Goal: Information Seeking & Learning: Learn about a topic

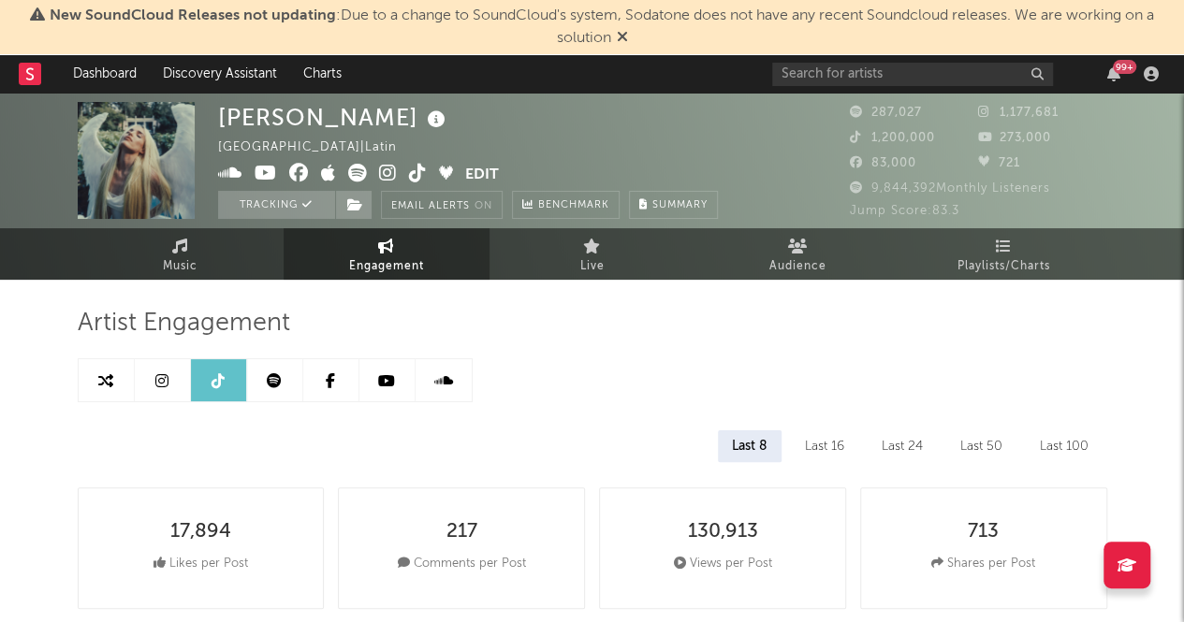
select select "6m"
drag, startPoint x: 0, startPoint y: 0, endPoint x: 582, endPoint y: 242, distance: 630.5
click at [582, 242] on link "Live" at bounding box center [592, 253] width 206 height 51
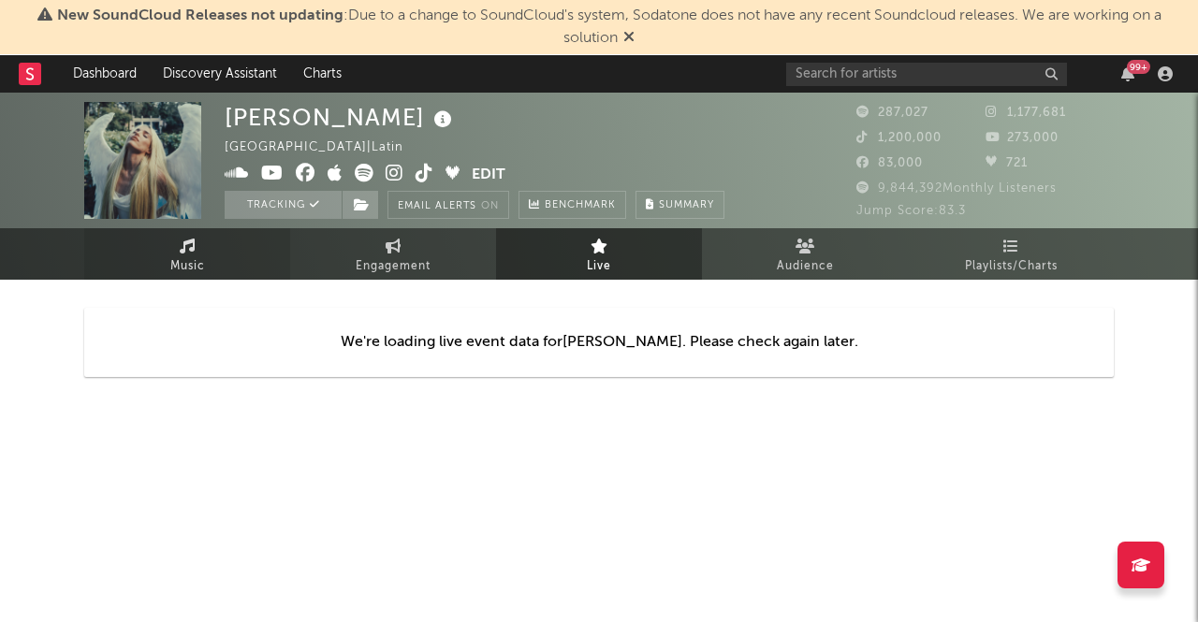
click at [183, 248] on icon at bounding box center [188, 246] width 16 height 15
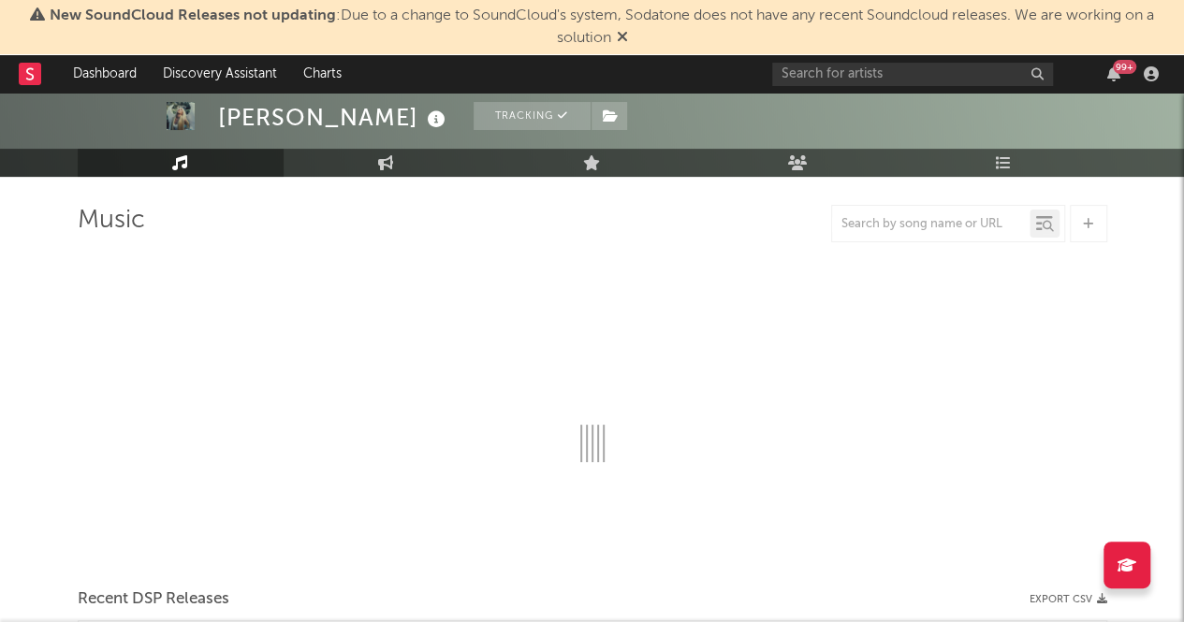
select select "6m"
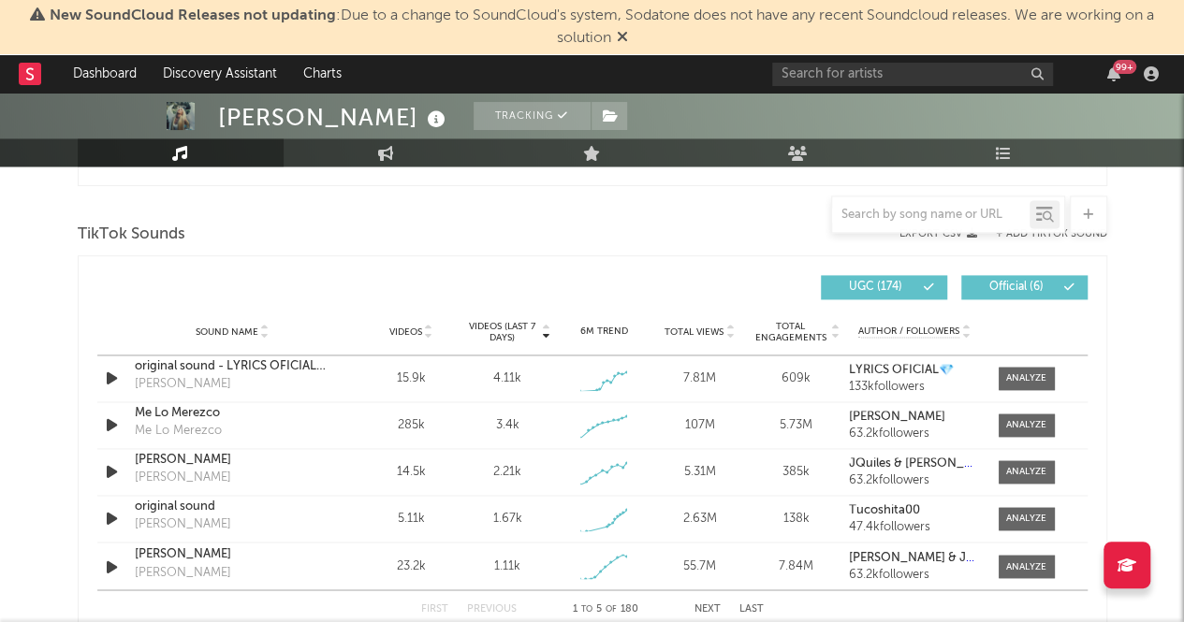
scroll to position [1306, 0]
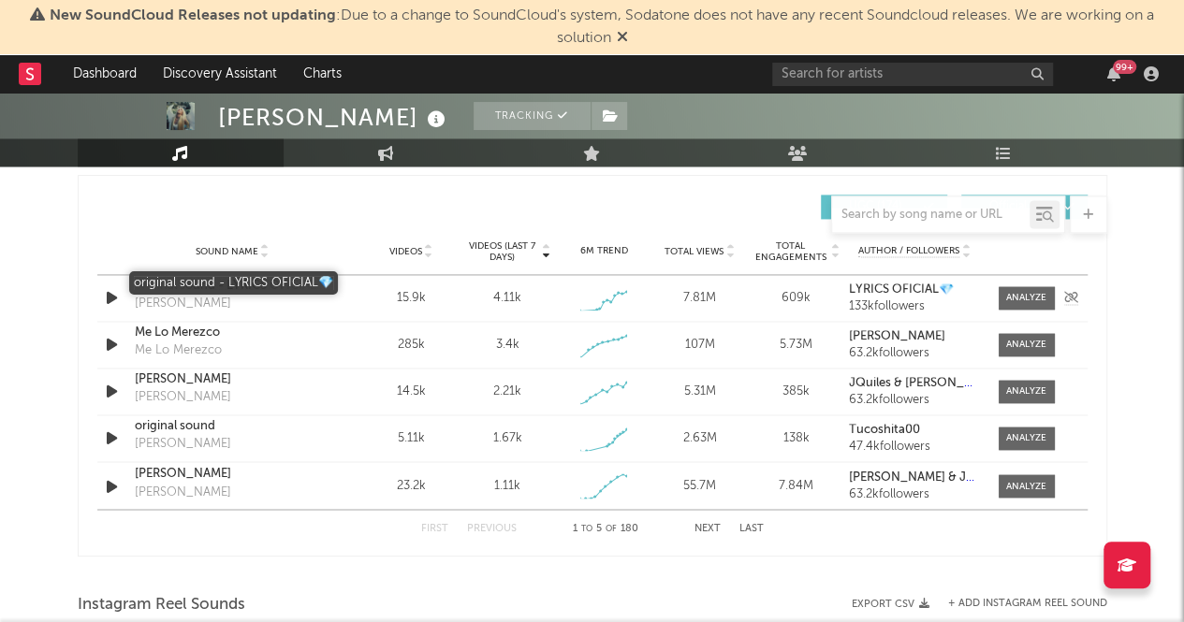
click at [264, 289] on div "original sound - LYRICS OFICIAL💎" at bounding box center [233, 286] width 196 height 19
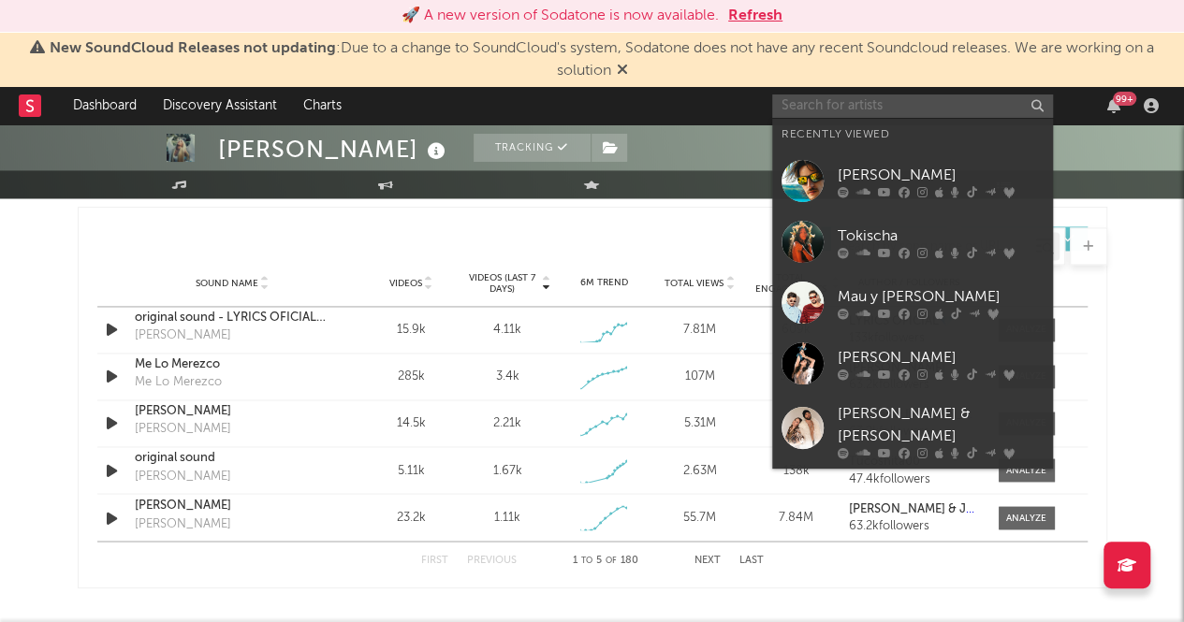
click at [848, 101] on input "text" at bounding box center [912, 106] width 281 height 23
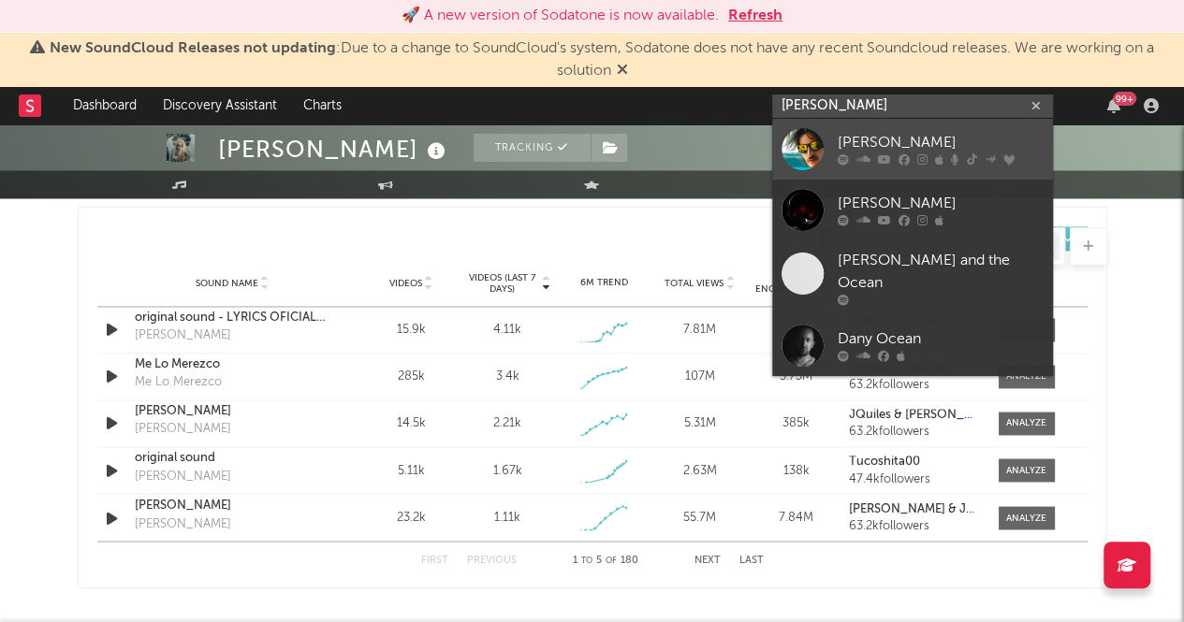
type input "[PERSON_NAME]"
click at [864, 143] on div "[PERSON_NAME]" at bounding box center [941, 143] width 206 height 22
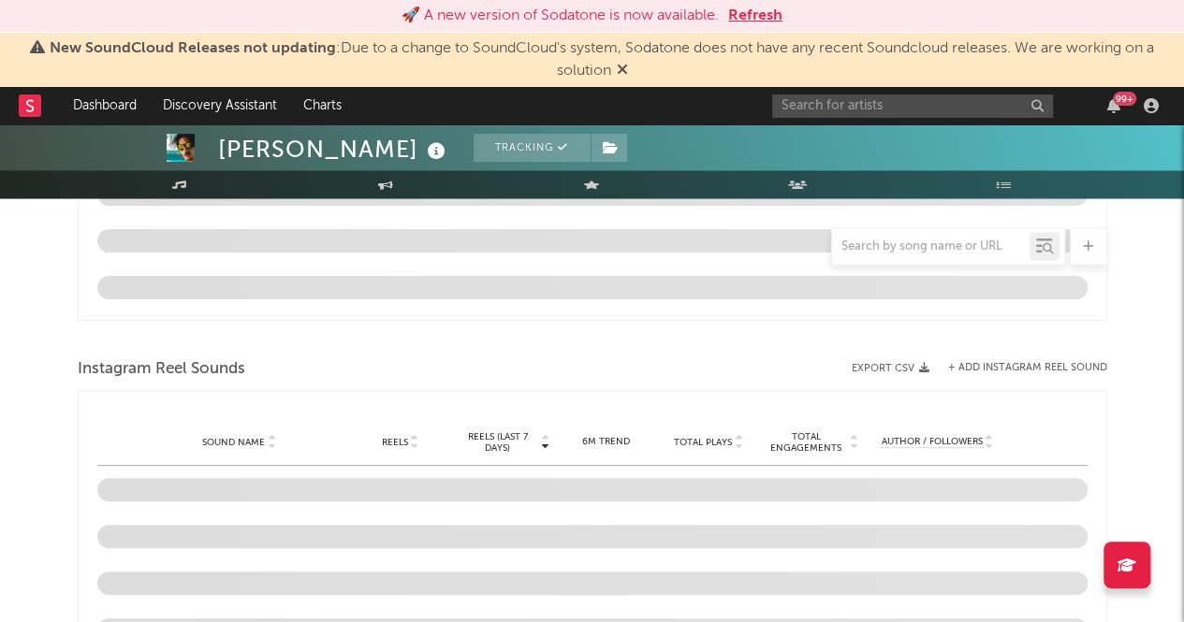
select select "6m"
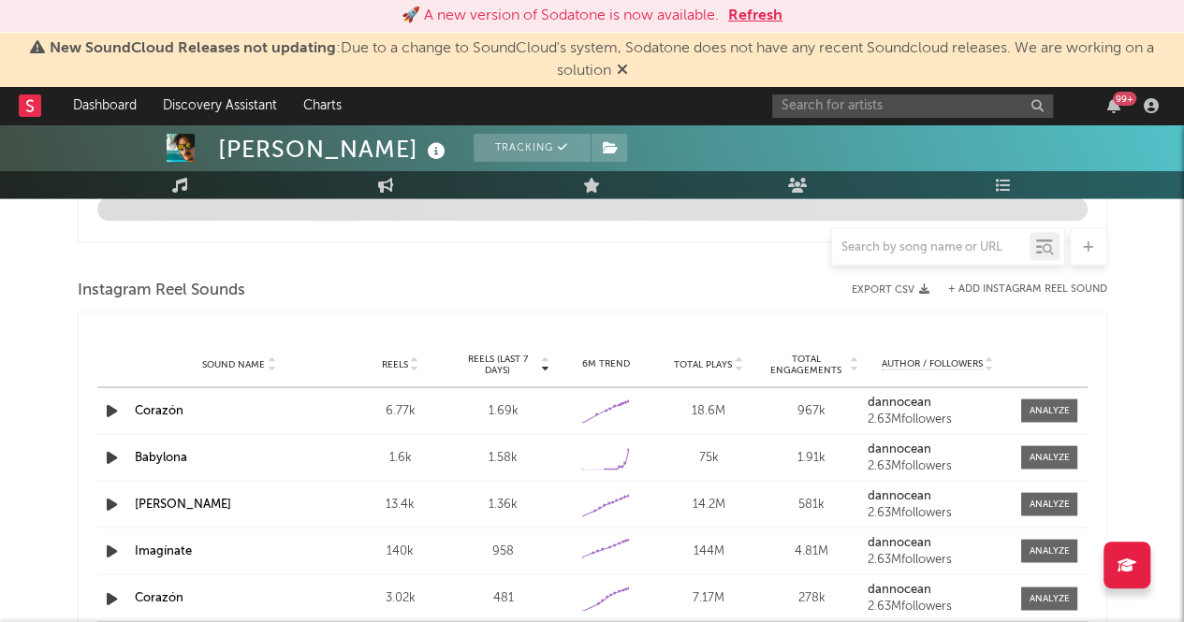
scroll to position [1577, 0]
click at [1053, 404] on div at bounding box center [1049, 411] width 40 height 14
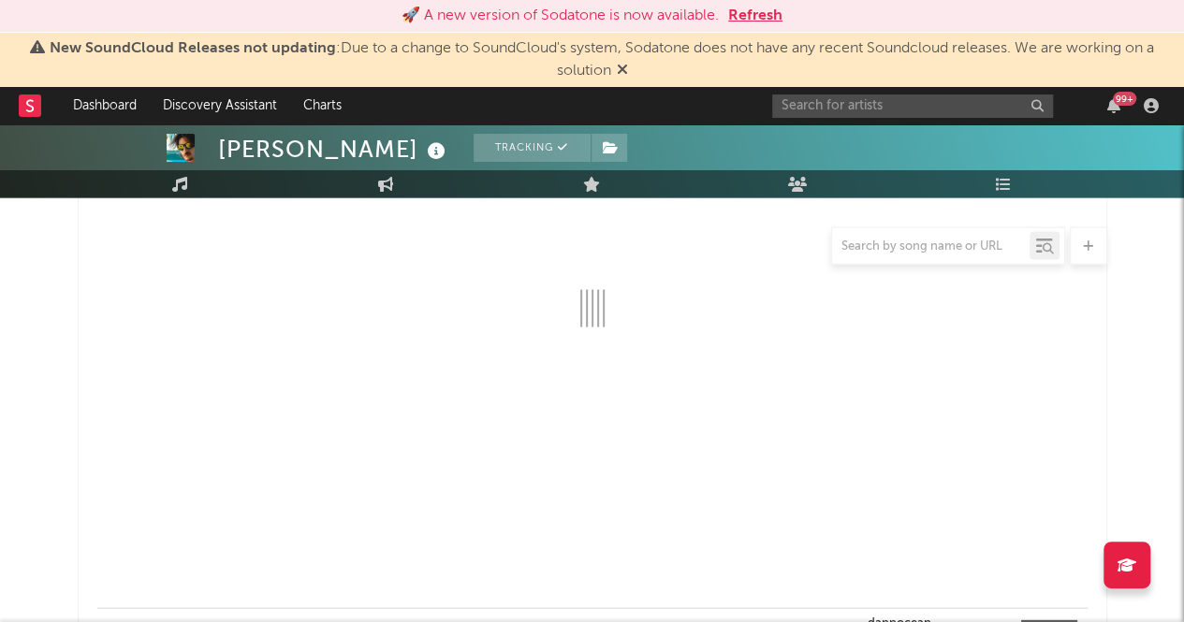
scroll to position [1690, 0]
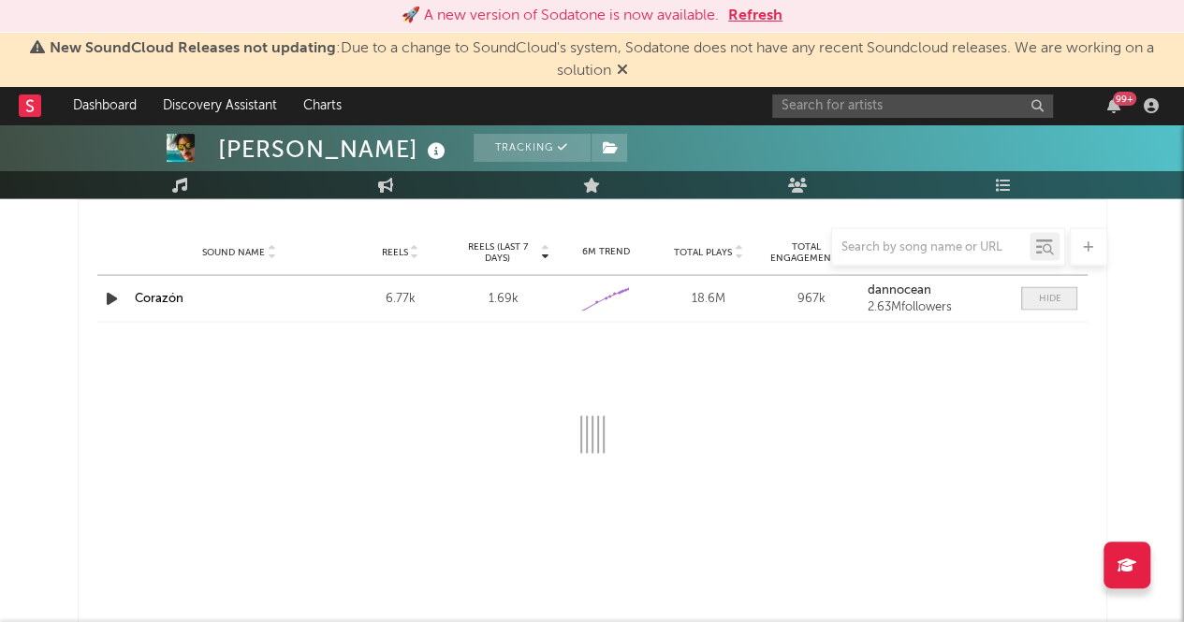
select select "1w"
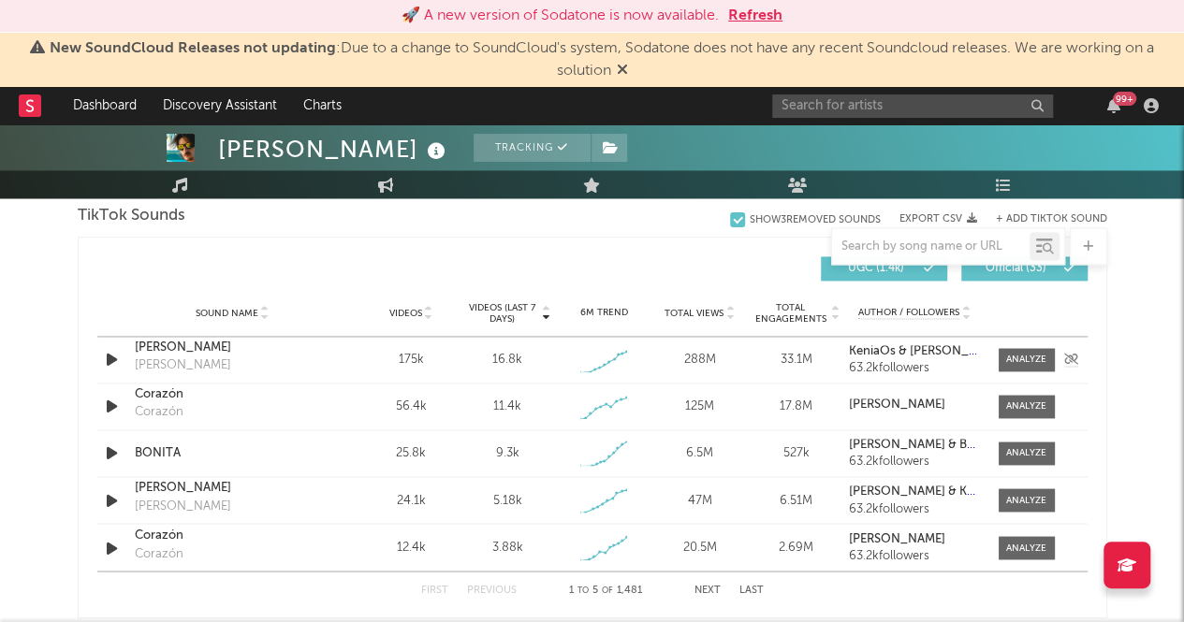
scroll to position [1276, 0]
click at [1021, 401] on div at bounding box center [1026, 408] width 40 height 14
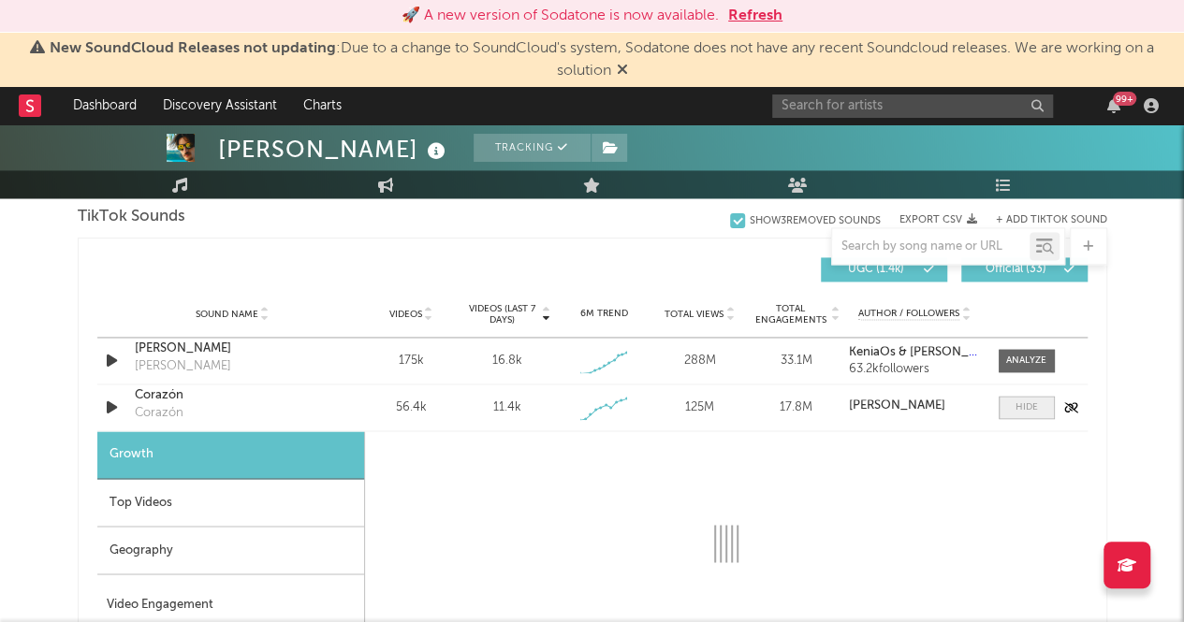
select select "1w"
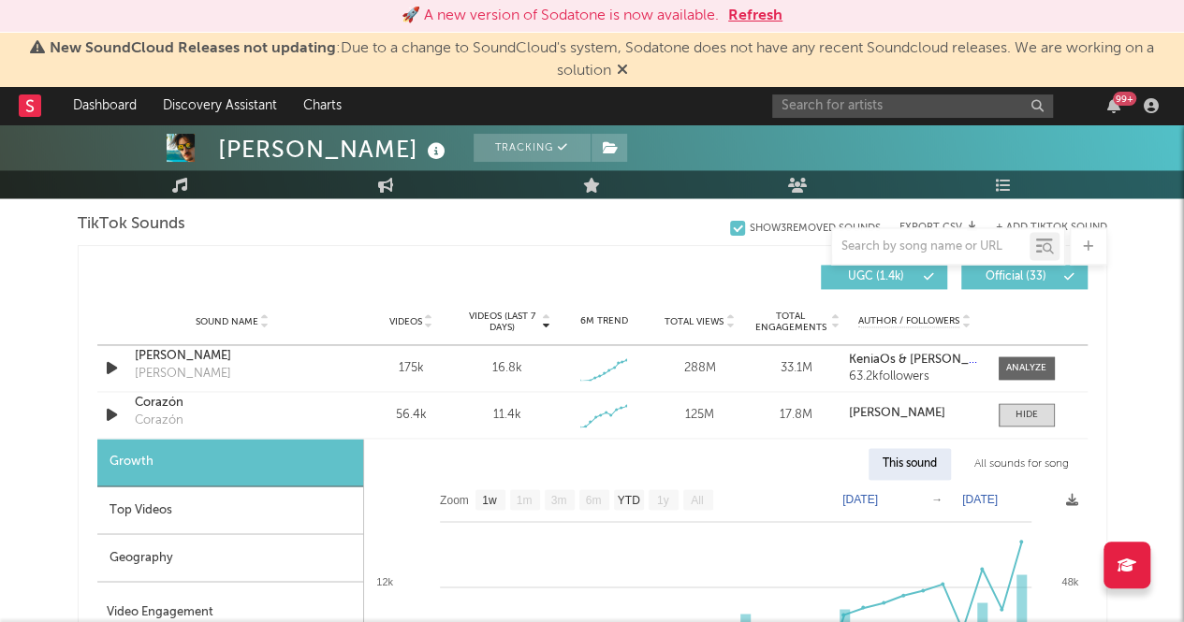
scroll to position [1366, 0]
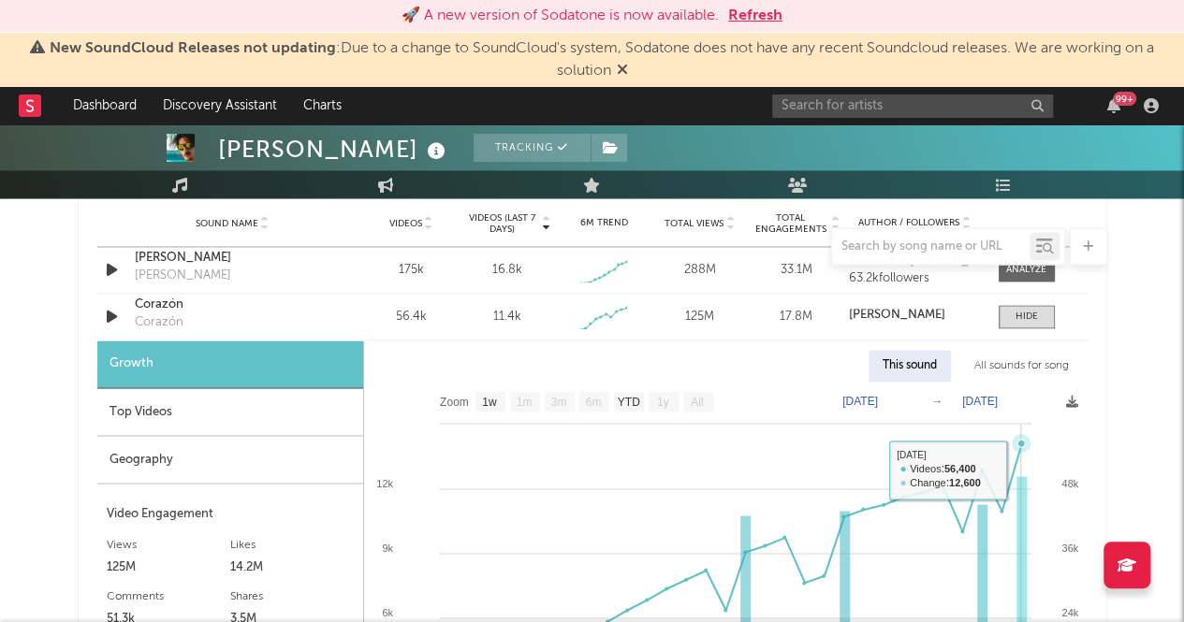
click at [1020, 469] on icon at bounding box center [735, 593] width 572 height 299
click at [160, 321] on div "Corazón" at bounding box center [159, 322] width 49 height 19
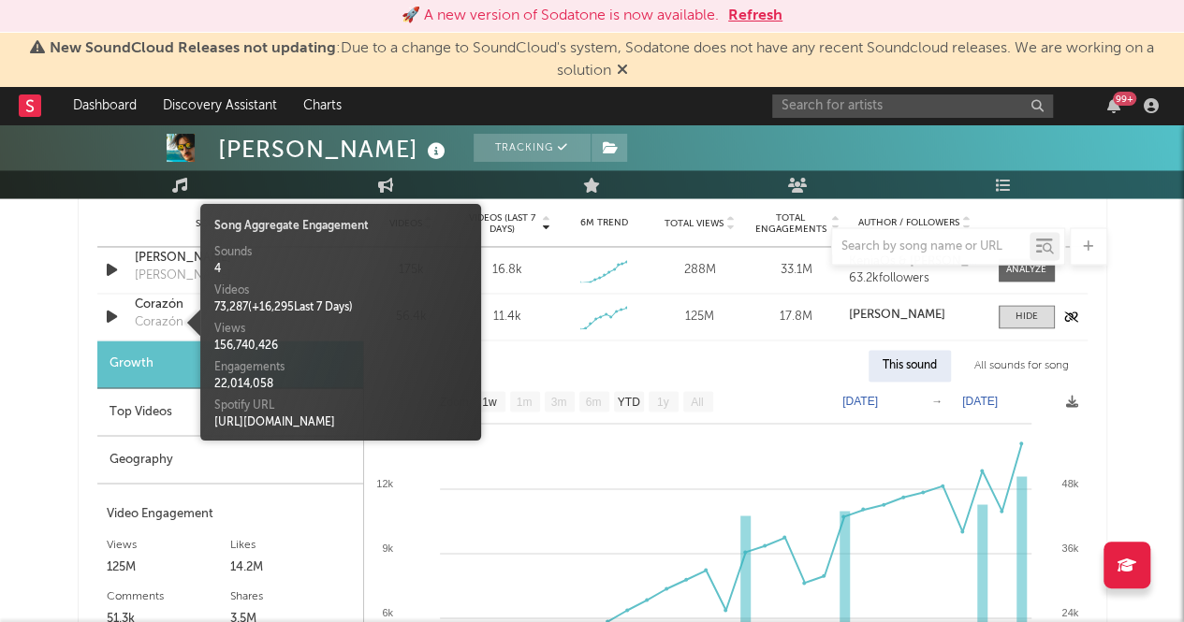
click at [150, 323] on div "Corazón" at bounding box center [159, 322] width 49 height 19
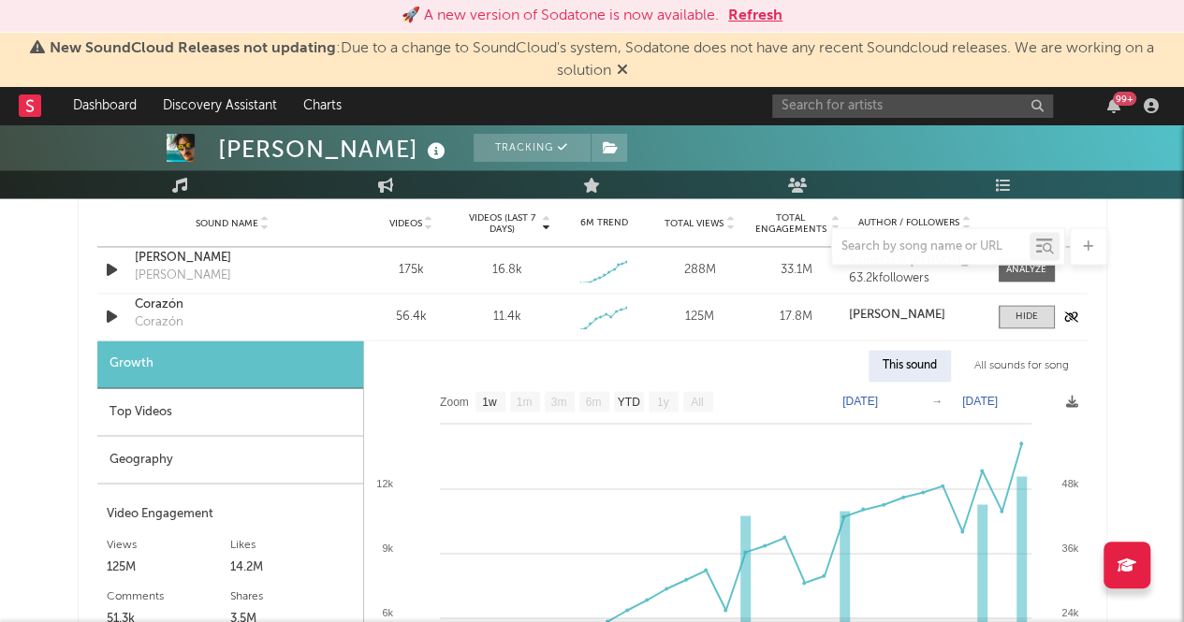
click at [150, 323] on div "Corazón" at bounding box center [159, 322] width 49 height 19
click at [155, 299] on div "Corazón" at bounding box center [233, 305] width 196 height 19
click at [270, 419] on div "Top Videos" at bounding box center [230, 412] width 266 height 48
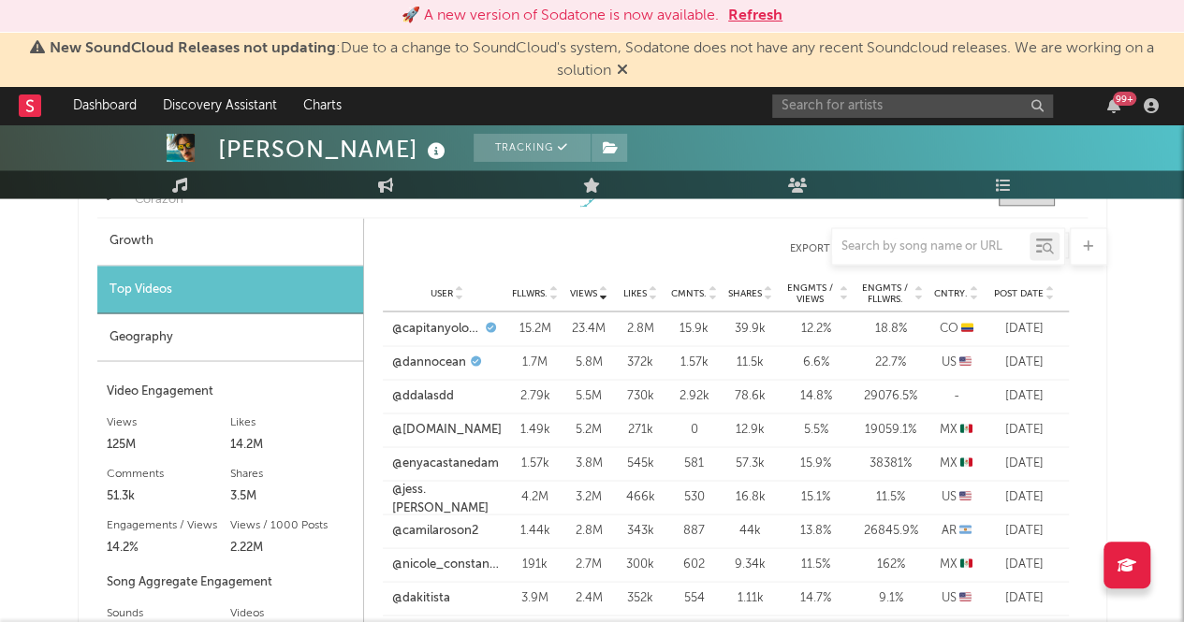
scroll to position [1490, 0]
click at [205, 341] on div "Geography" at bounding box center [230, 337] width 266 height 48
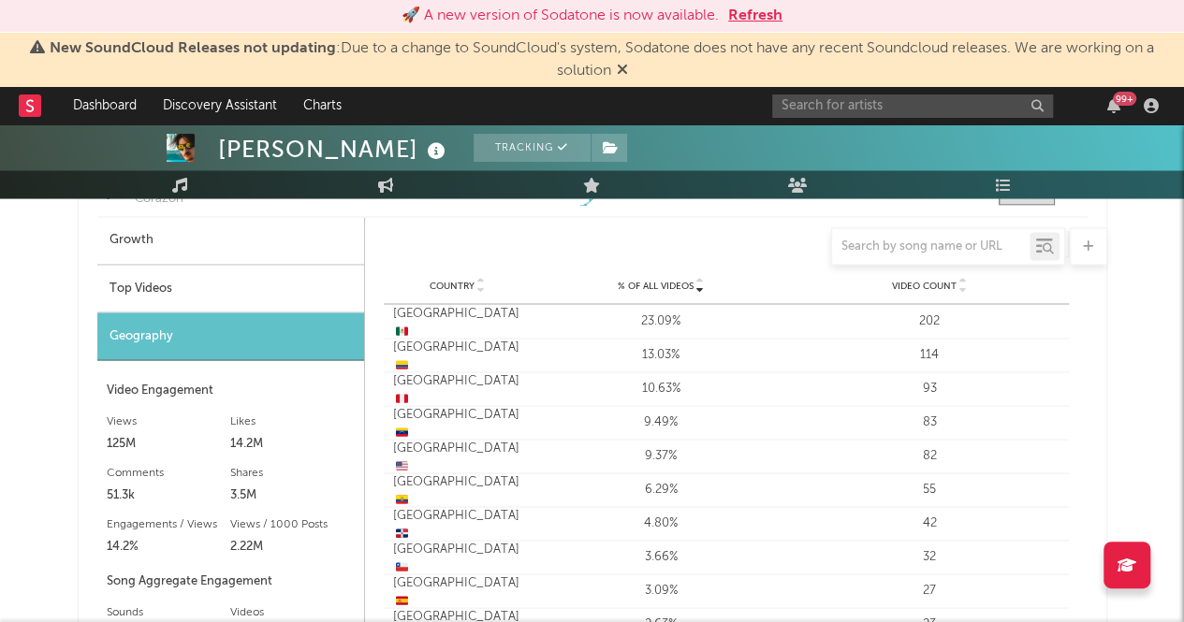
click at [266, 286] on div "Top Videos" at bounding box center [230, 289] width 267 height 48
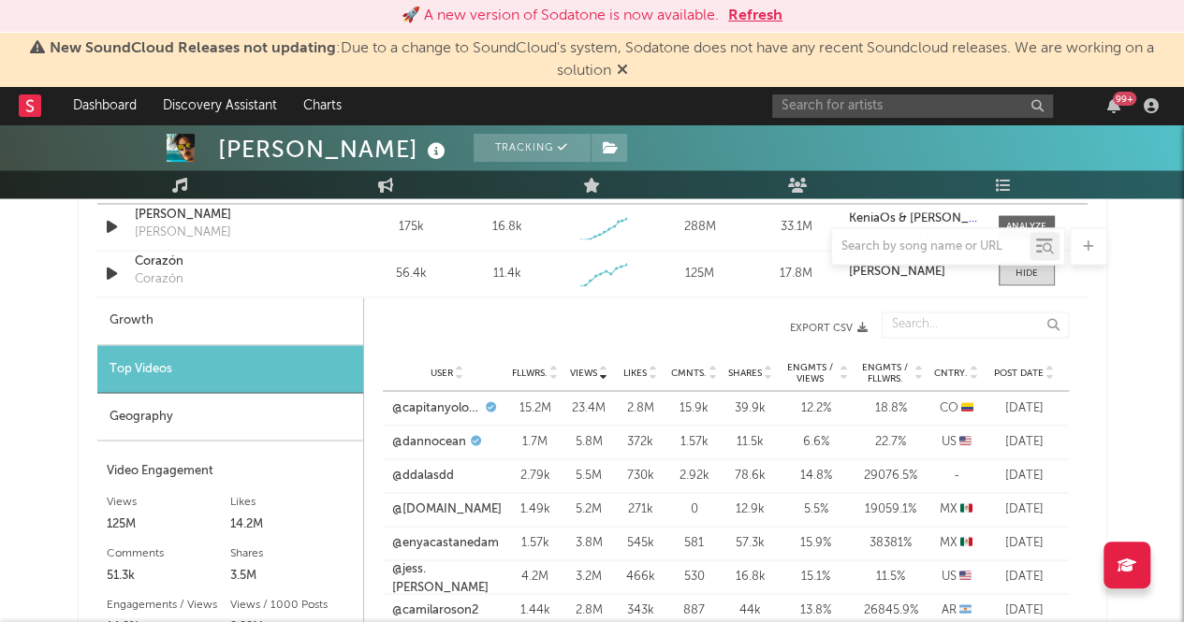
scroll to position [1410, 0]
click at [174, 423] on div "Geography" at bounding box center [230, 416] width 266 height 48
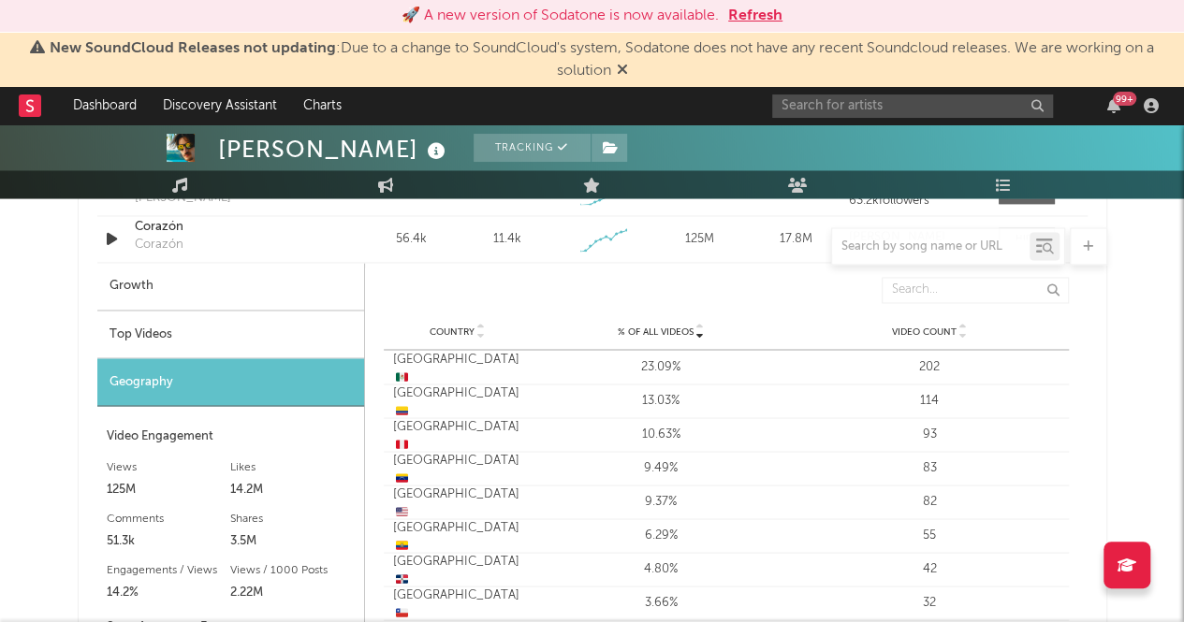
scroll to position [1380, 0]
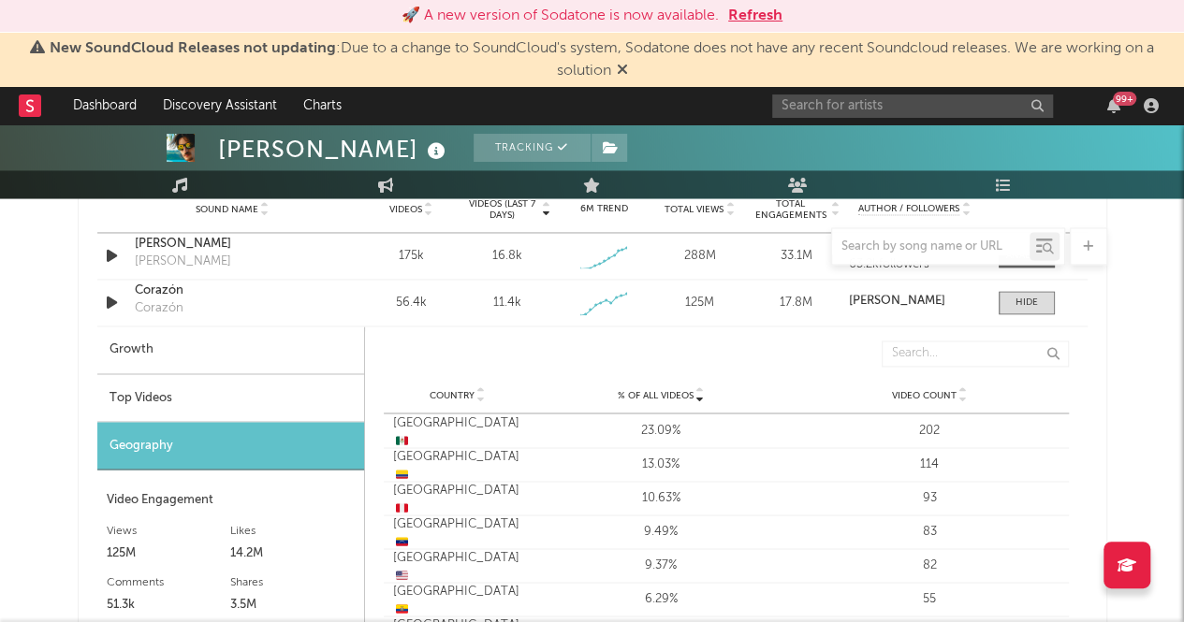
click at [180, 385] on div "Top Videos" at bounding box center [230, 398] width 267 height 48
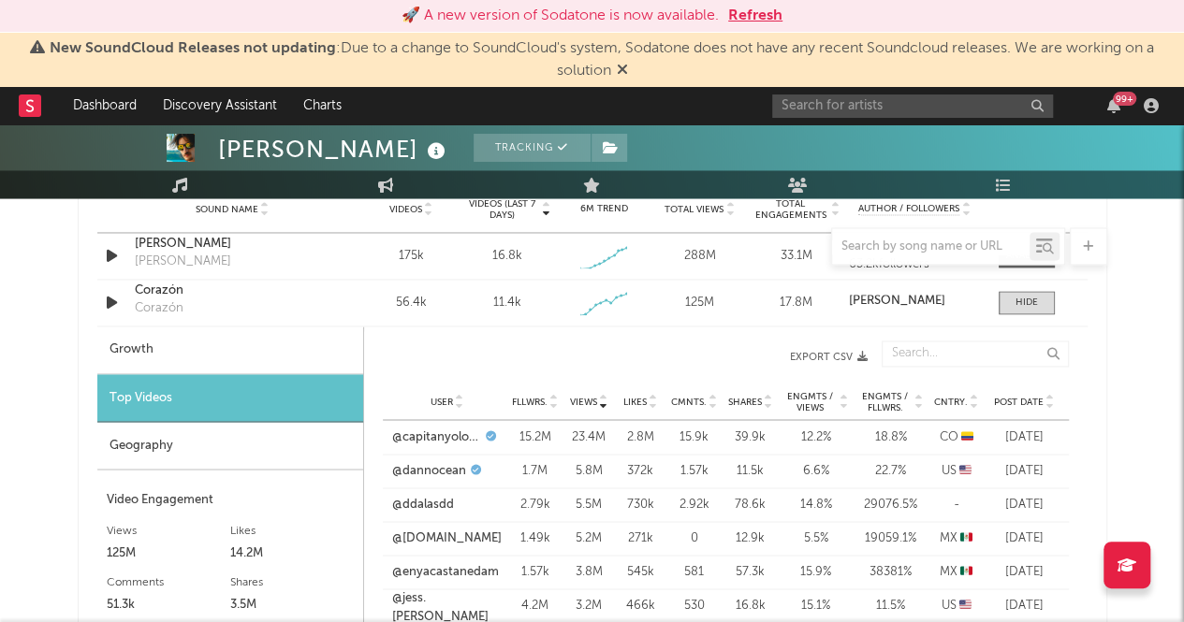
click at [271, 347] on div "Growth" at bounding box center [230, 351] width 266 height 48
select select "1w"
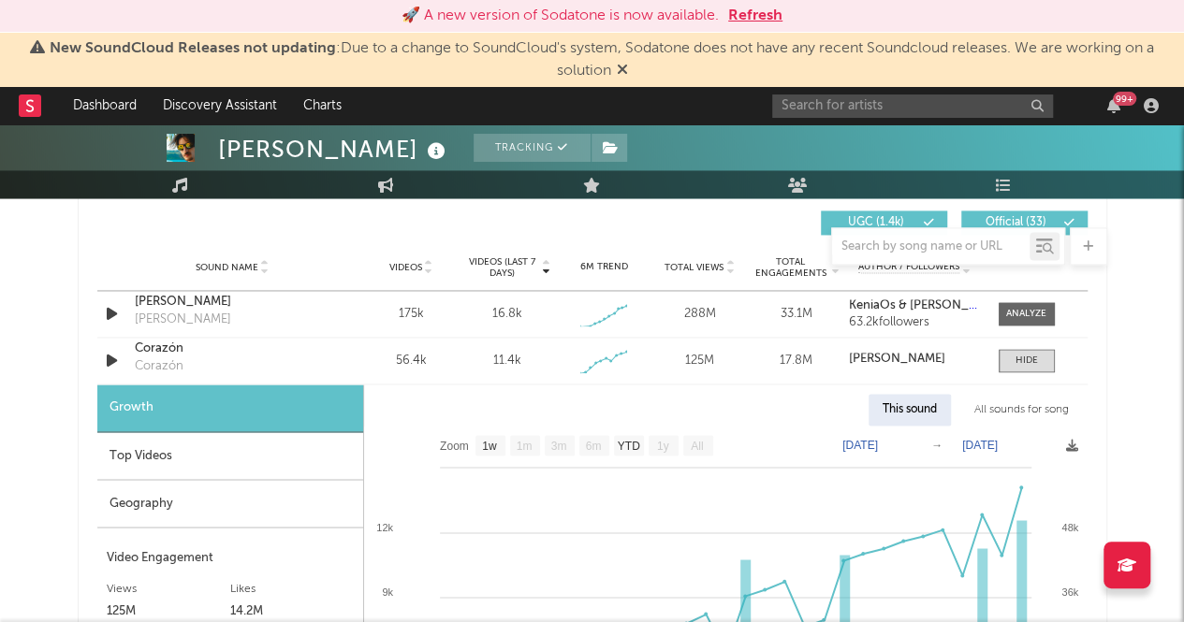
scroll to position [1321, 0]
click at [146, 521] on div "Geography" at bounding box center [230, 505] width 266 height 48
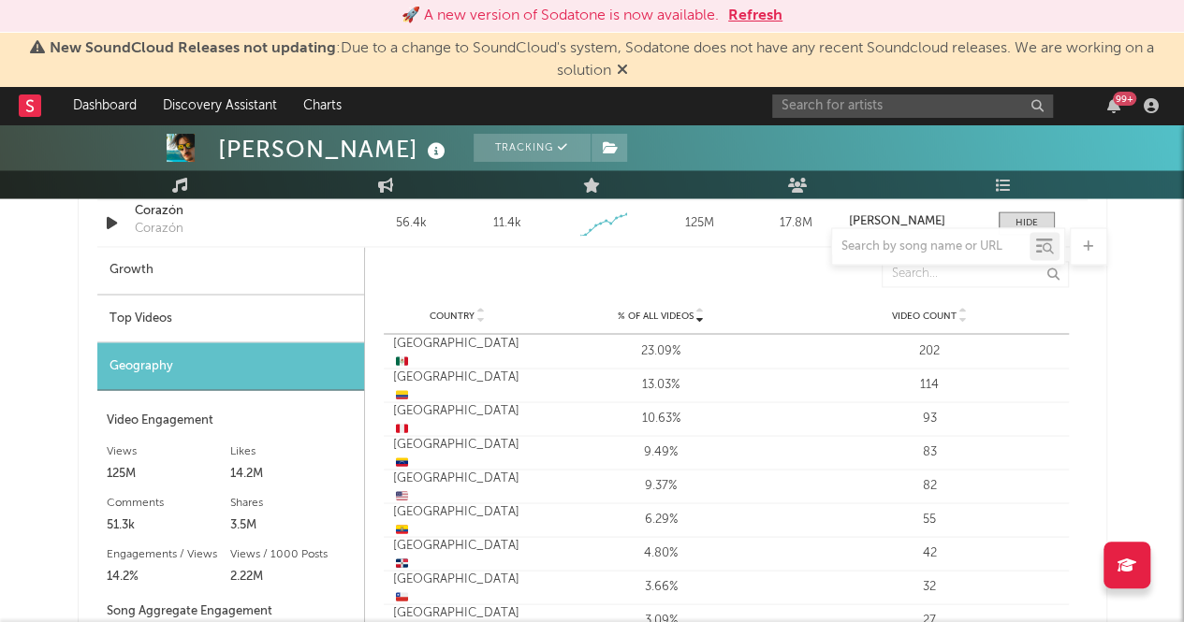
scroll to position [1435, 0]
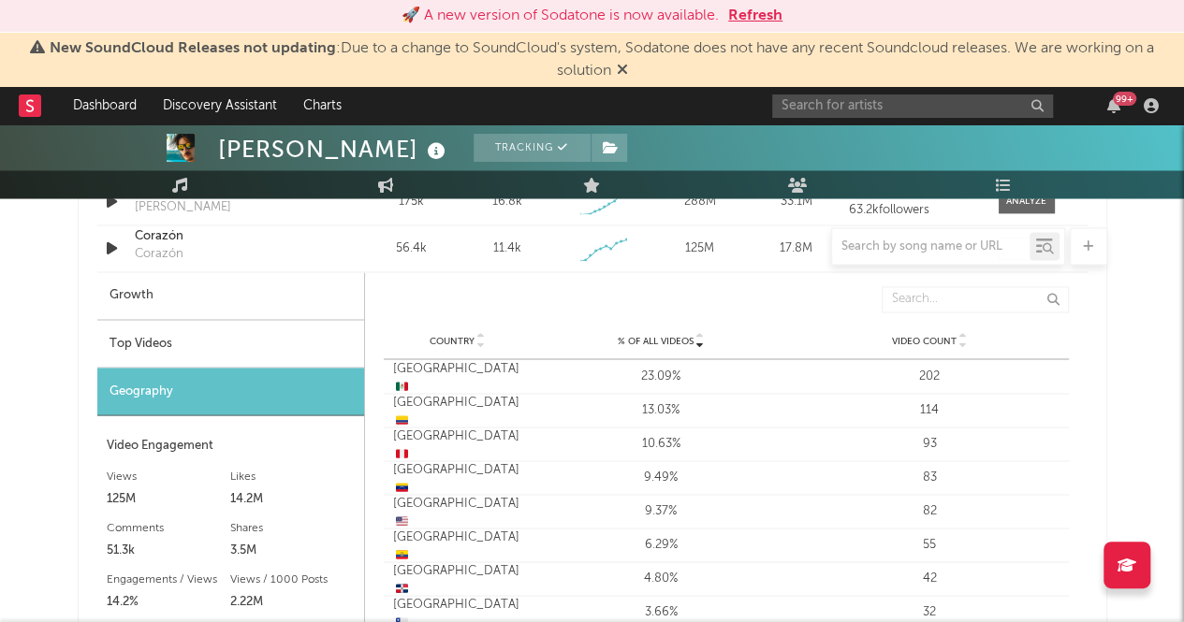
click at [175, 341] on div "Top Videos" at bounding box center [230, 344] width 267 height 48
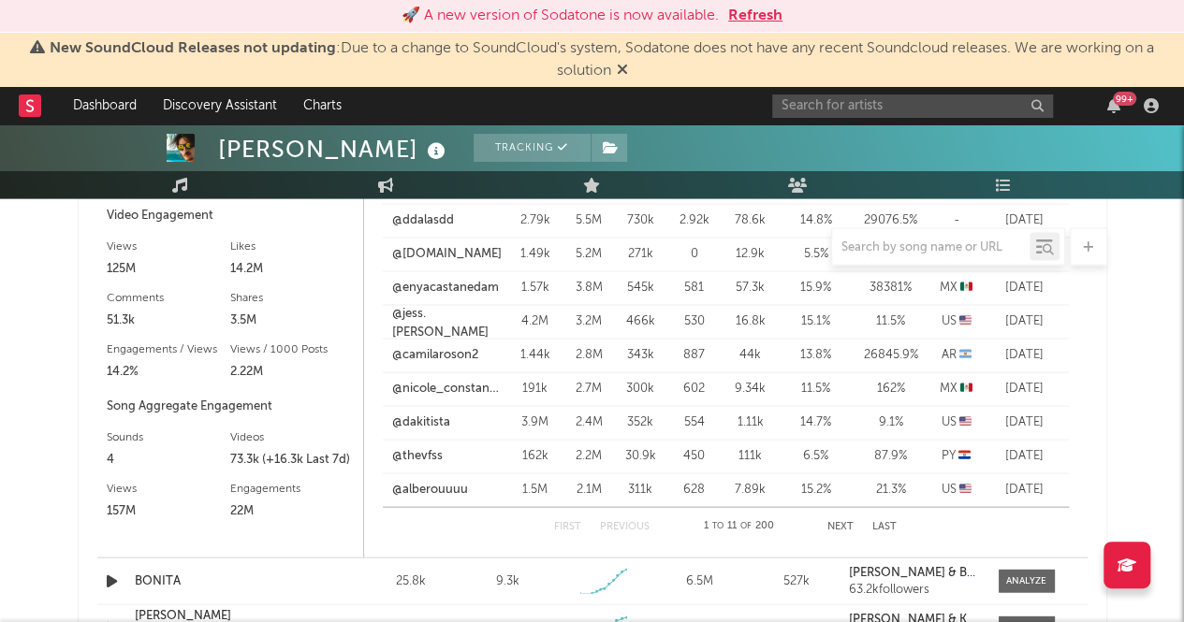
scroll to position [2022, 0]
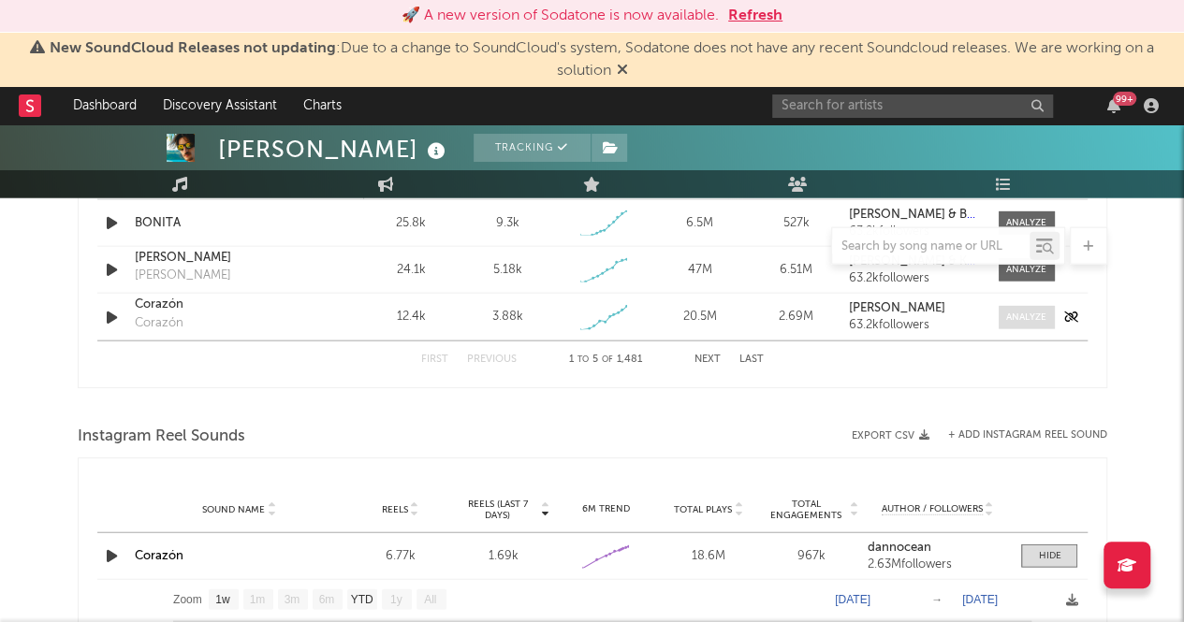
click at [1025, 322] on span at bounding box center [1027, 317] width 56 height 23
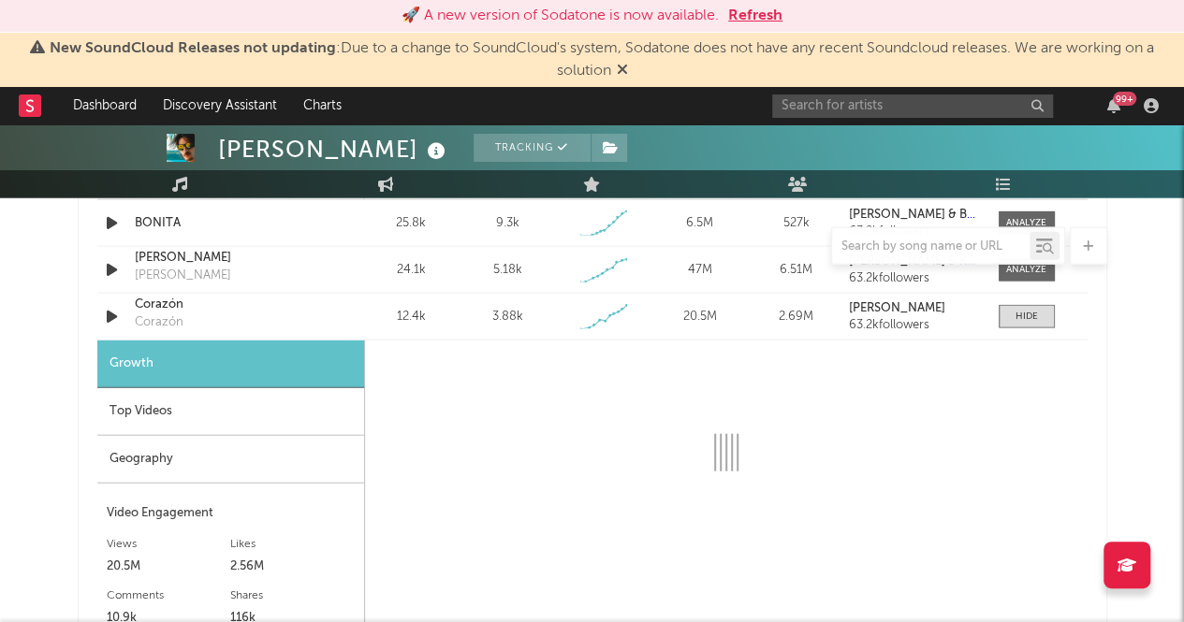
select select "1w"
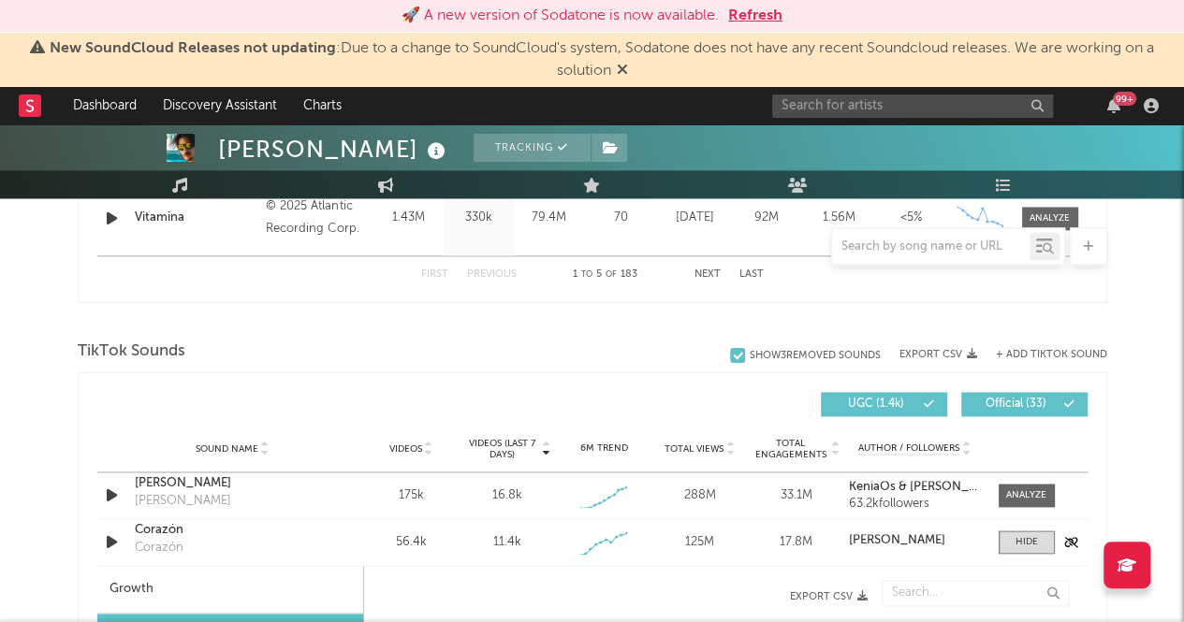
scroll to position [1401, 0]
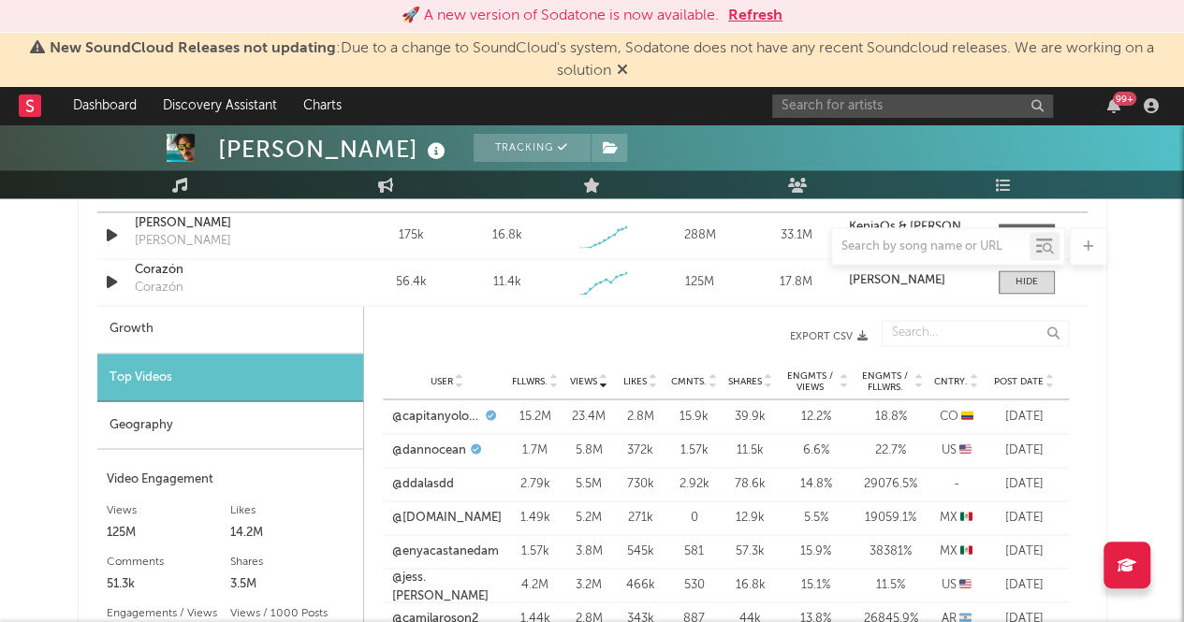
click at [193, 411] on div "Geography" at bounding box center [230, 425] width 266 height 48
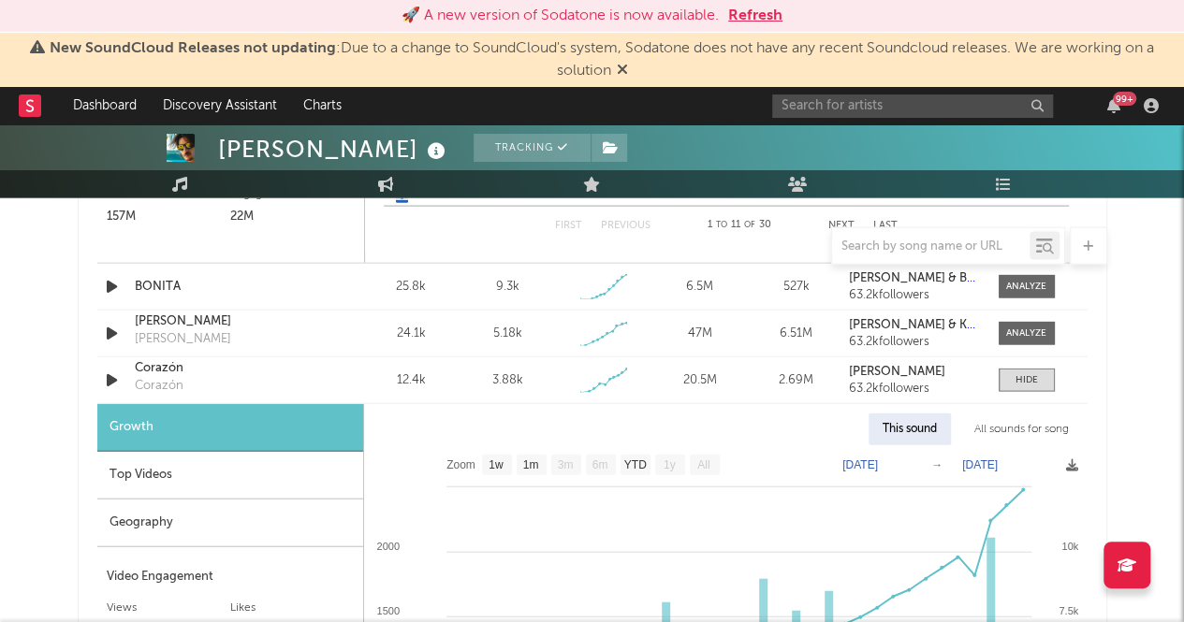
scroll to position [2107, 0]
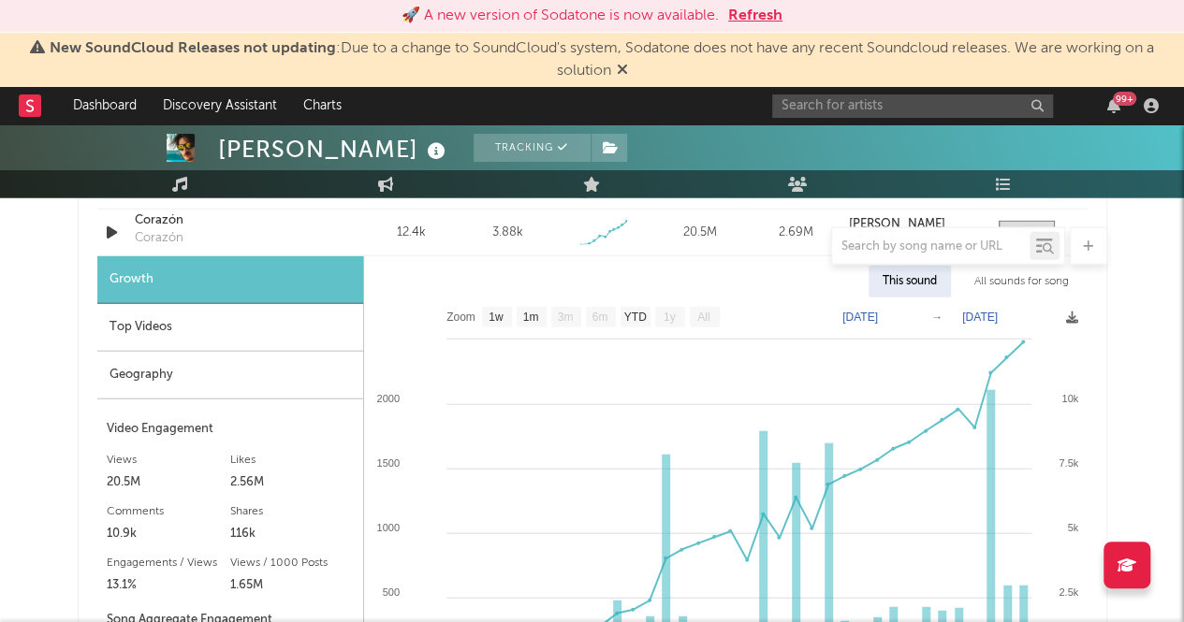
click at [191, 375] on div "Geography" at bounding box center [230, 376] width 266 height 48
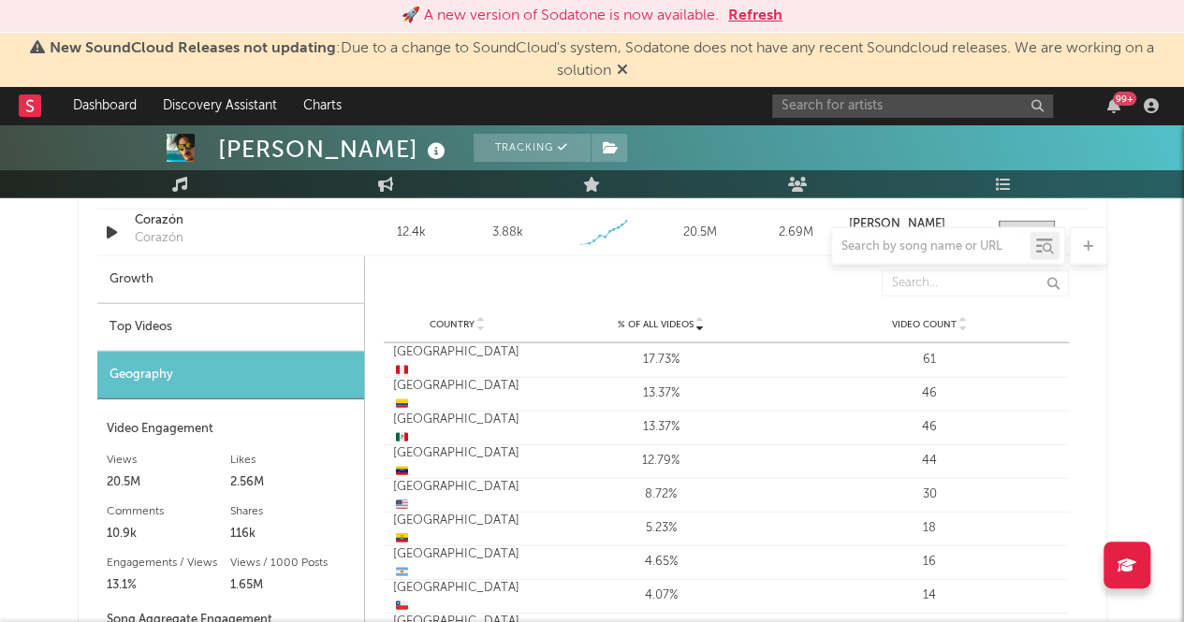
click at [178, 331] on div "Top Videos" at bounding box center [230, 328] width 267 height 48
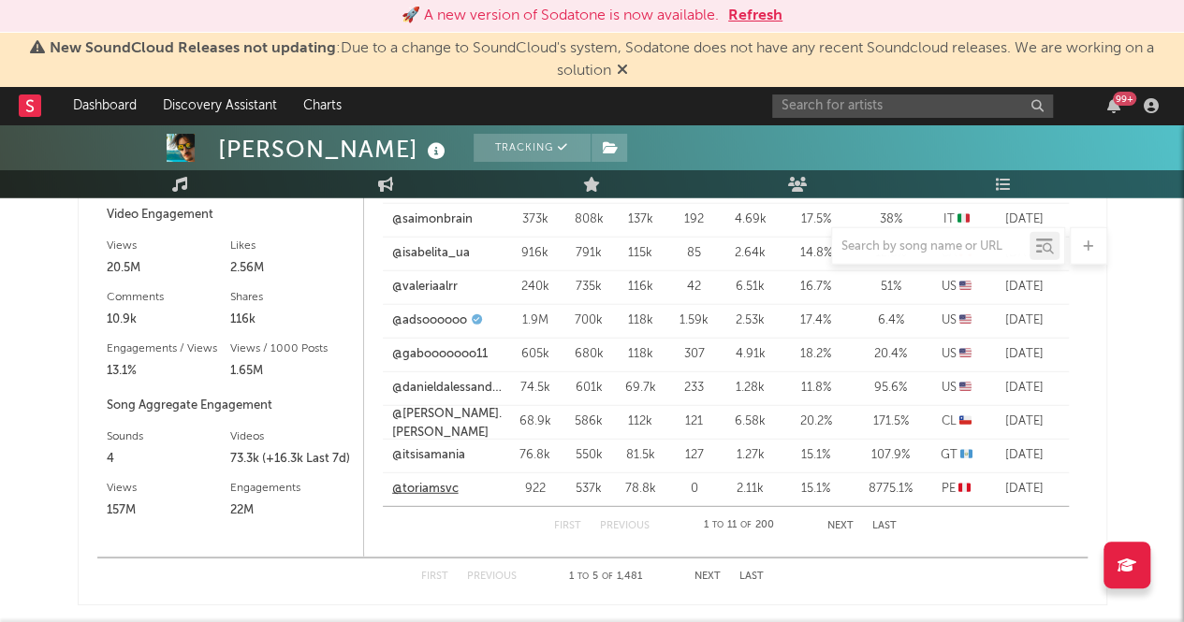
scroll to position [2320, 0]
click at [417, 489] on link "@toriamsvc" at bounding box center [425, 490] width 66 height 19
click at [842, 522] on button "Next" at bounding box center [840, 527] width 26 height 10
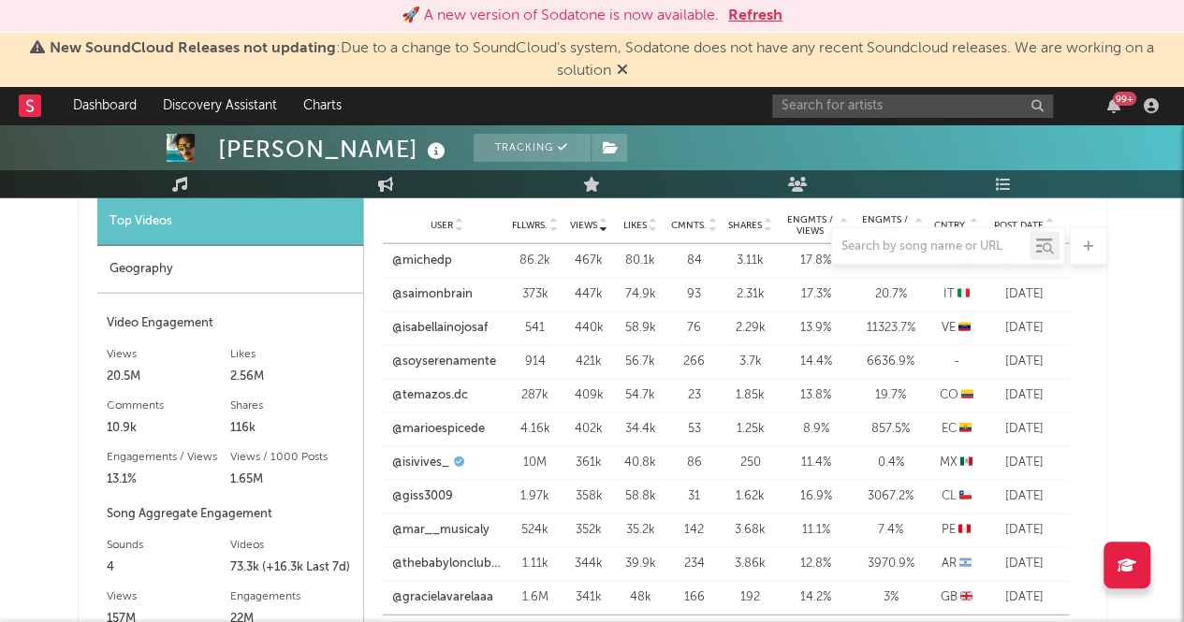
scroll to position [2213, 0]
click at [599, 226] on icon at bounding box center [603, 228] width 9 height 7
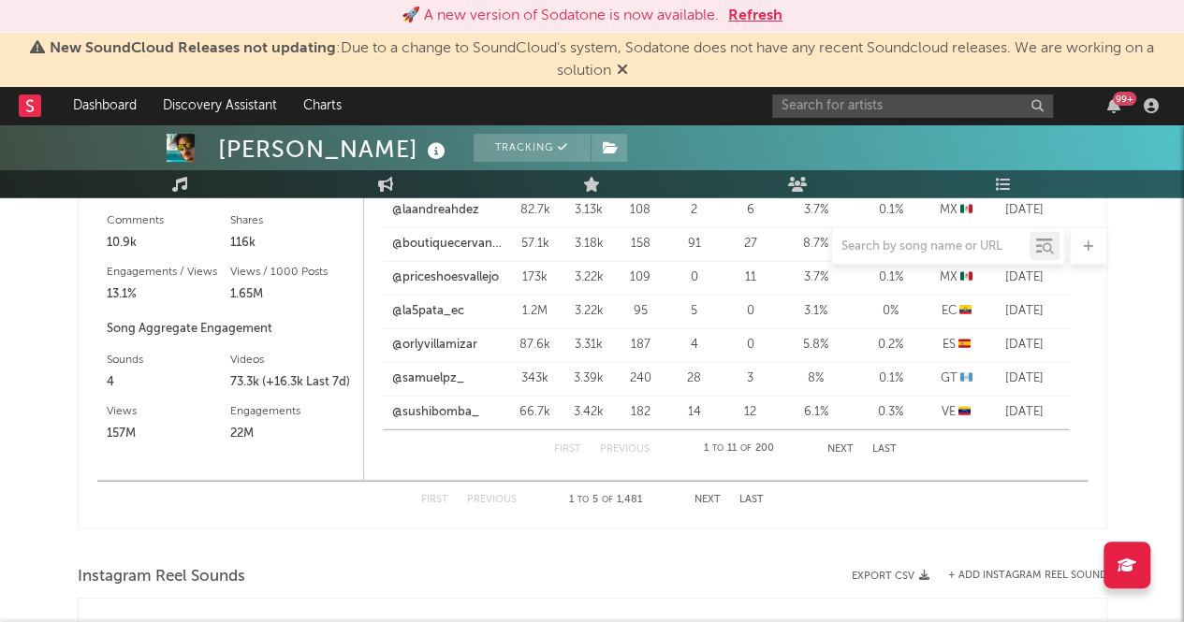
scroll to position [2414, 0]
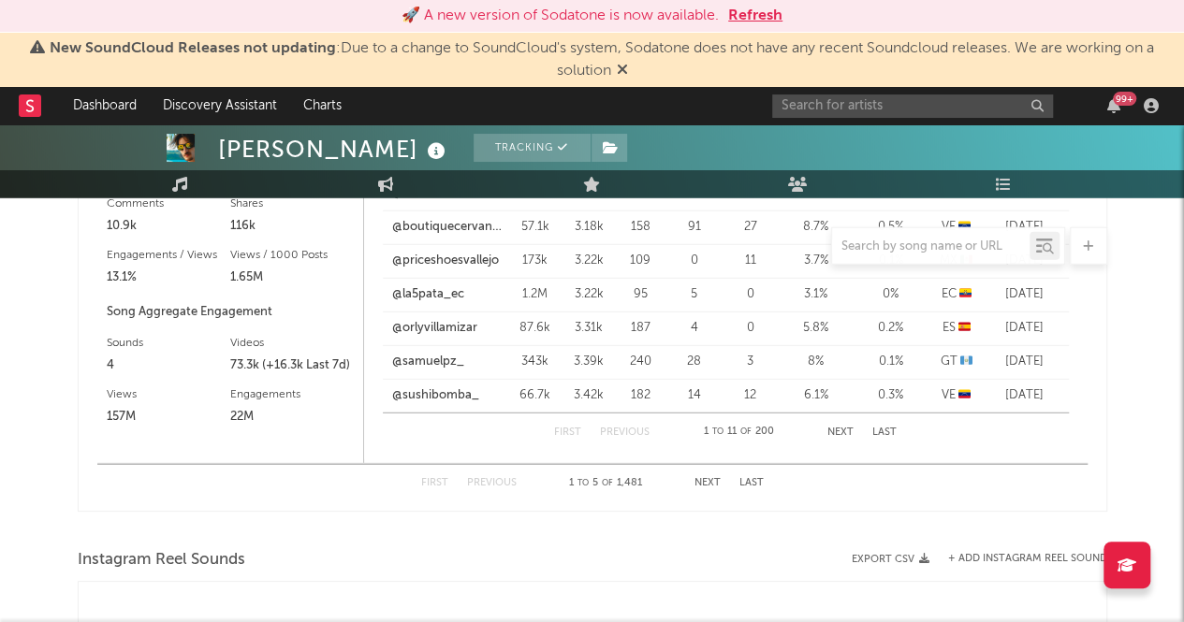
click at [825, 437] on div "First Previous 1 to 11 of 200 Next Last" at bounding box center [725, 432] width 343 height 37
click at [838, 432] on button "Next" at bounding box center [840, 433] width 26 height 10
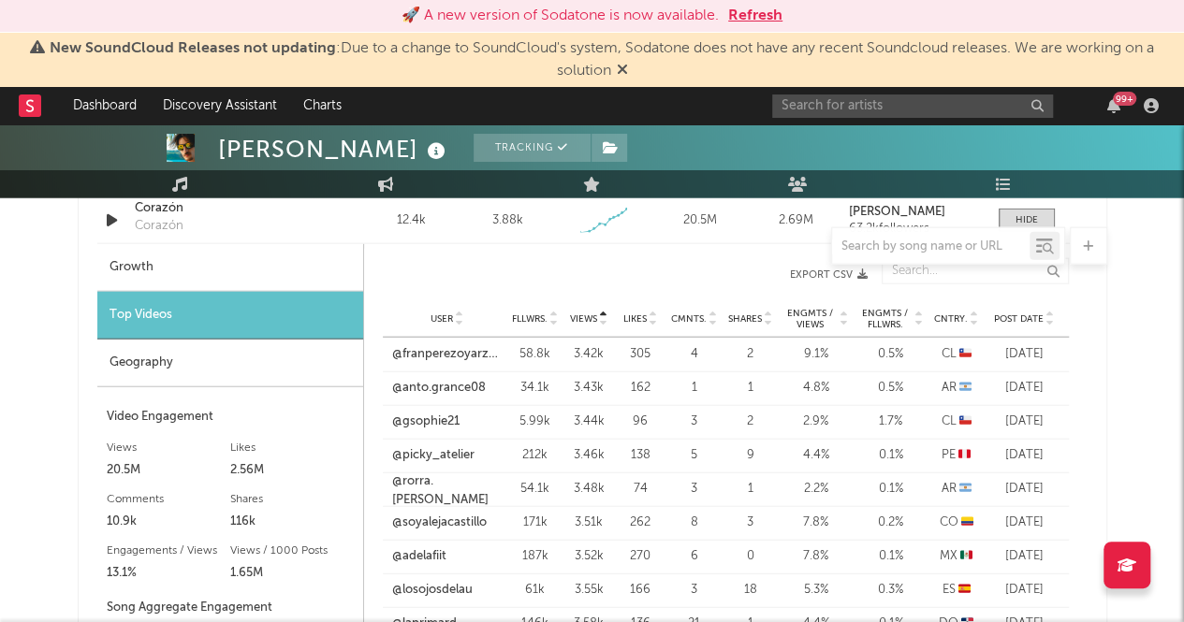
scroll to position [2120, 0]
click at [445, 451] on link "@picky_atelier" at bounding box center [433, 454] width 82 height 19
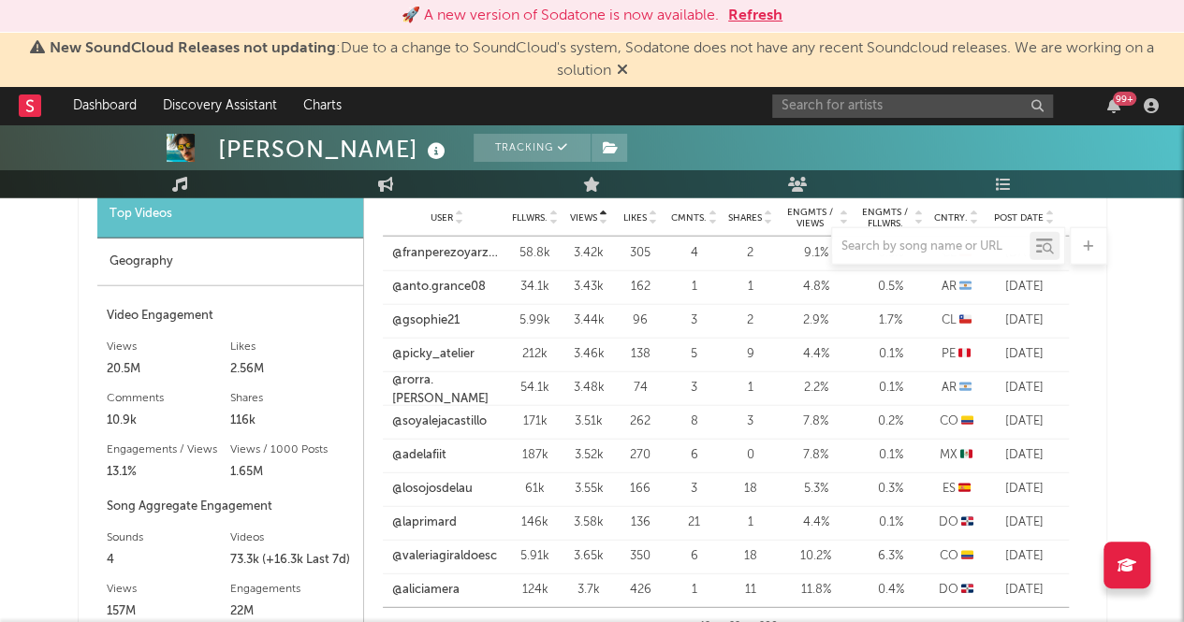
scroll to position [2221, 0]
click at [441, 359] on link "@picky_atelier" at bounding box center [433, 353] width 82 height 19
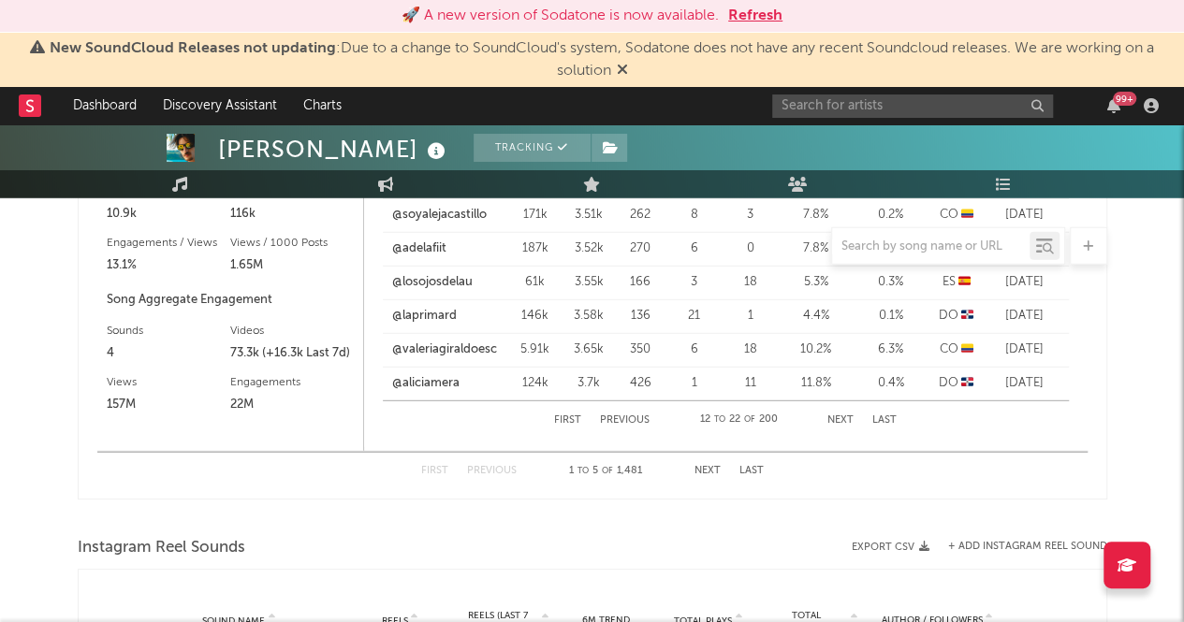
scroll to position [2280, 0]
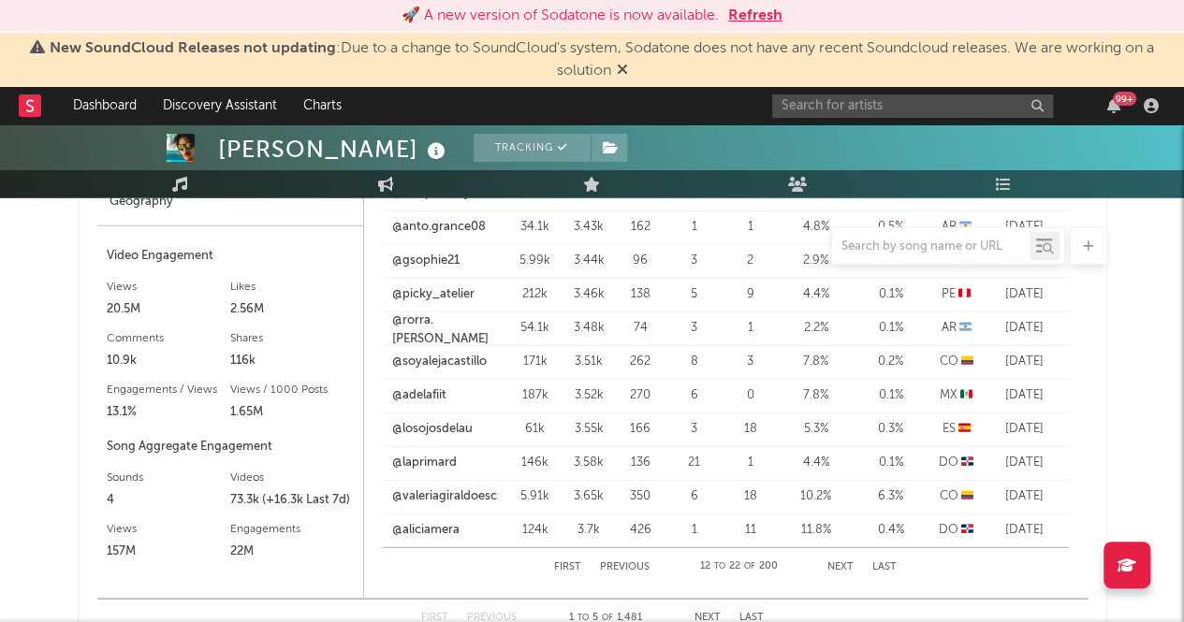
click at [850, 570] on button "Next" at bounding box center [840, 567] width 26 height 10
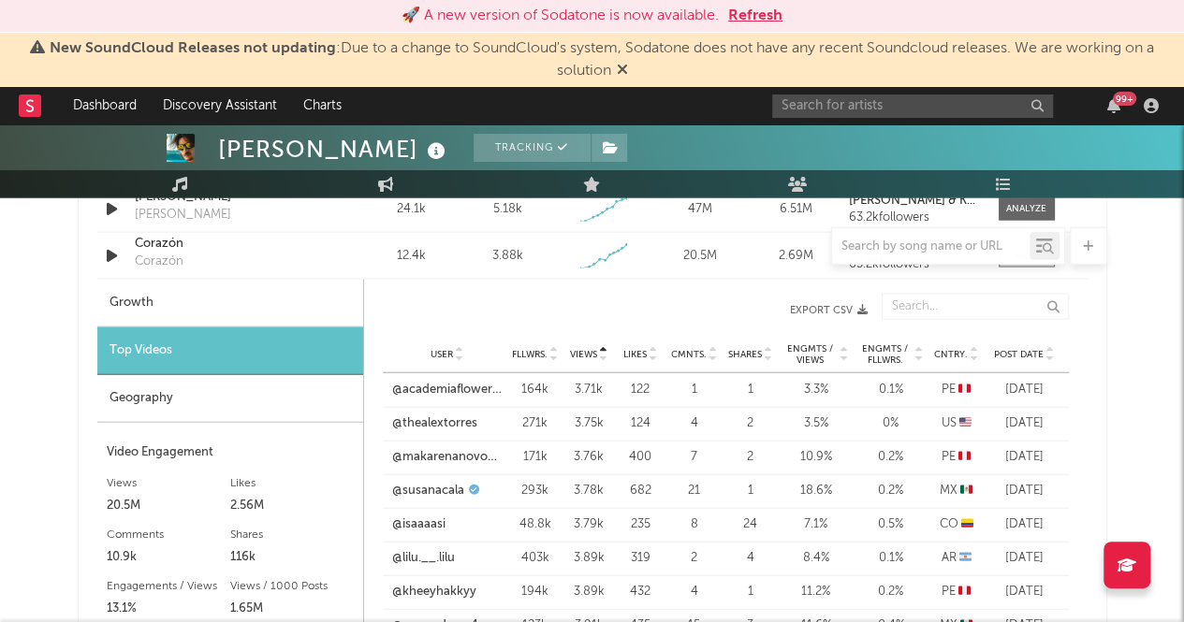
scroll to position [2078, 0]
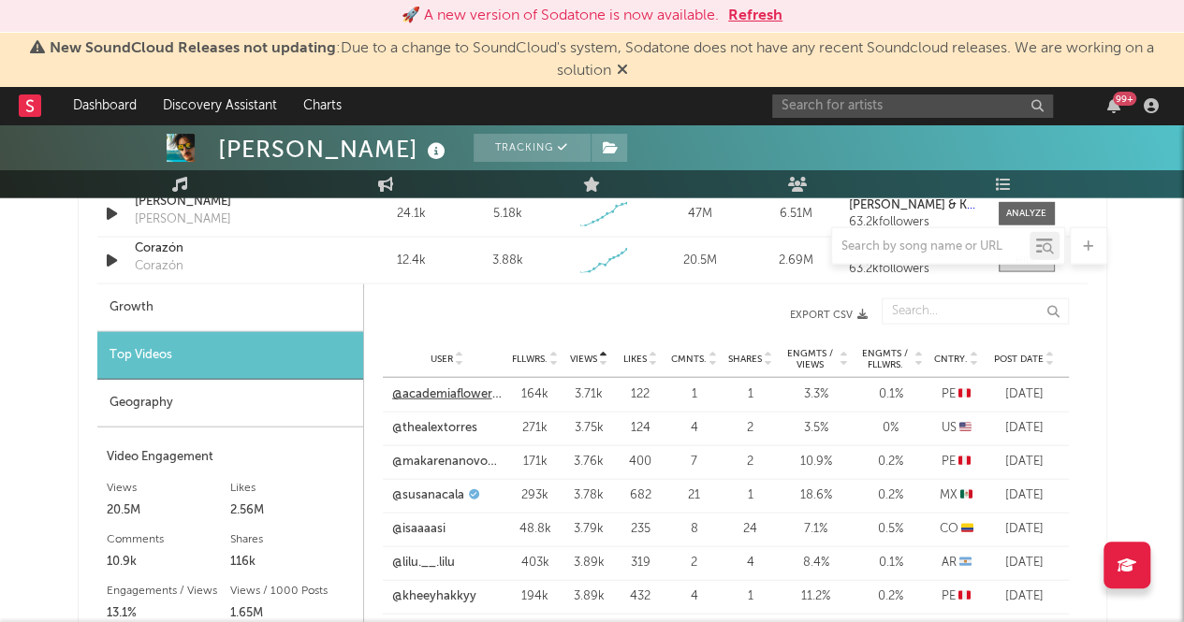
click at [483, 397] on link "@academiaflower_cejas_eye" at bounding box center [447, 395] width 110 height 19
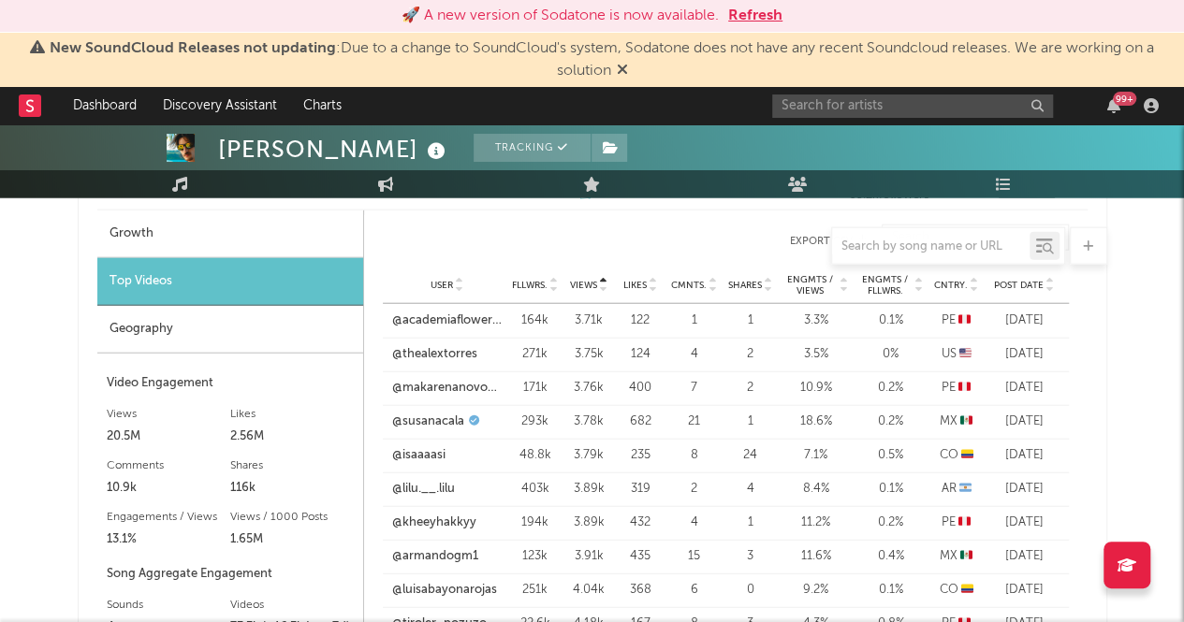
scroll to position [2153, 0]
click at [471, 386] on link "@makarenanovoa17" at bounding box center [447, 387] width 110 height 19
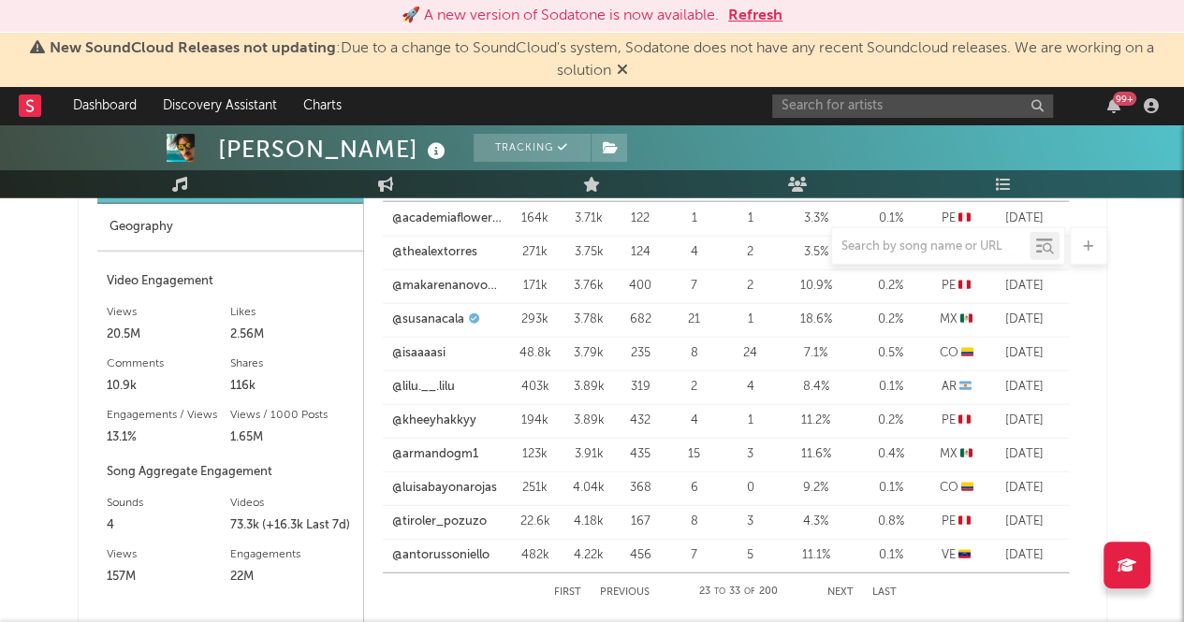
scroll to position [2256, 0]
click at [429, 420] on link "@kheeyhakkyy" at bounding box center [434, 419] width 84 height 19
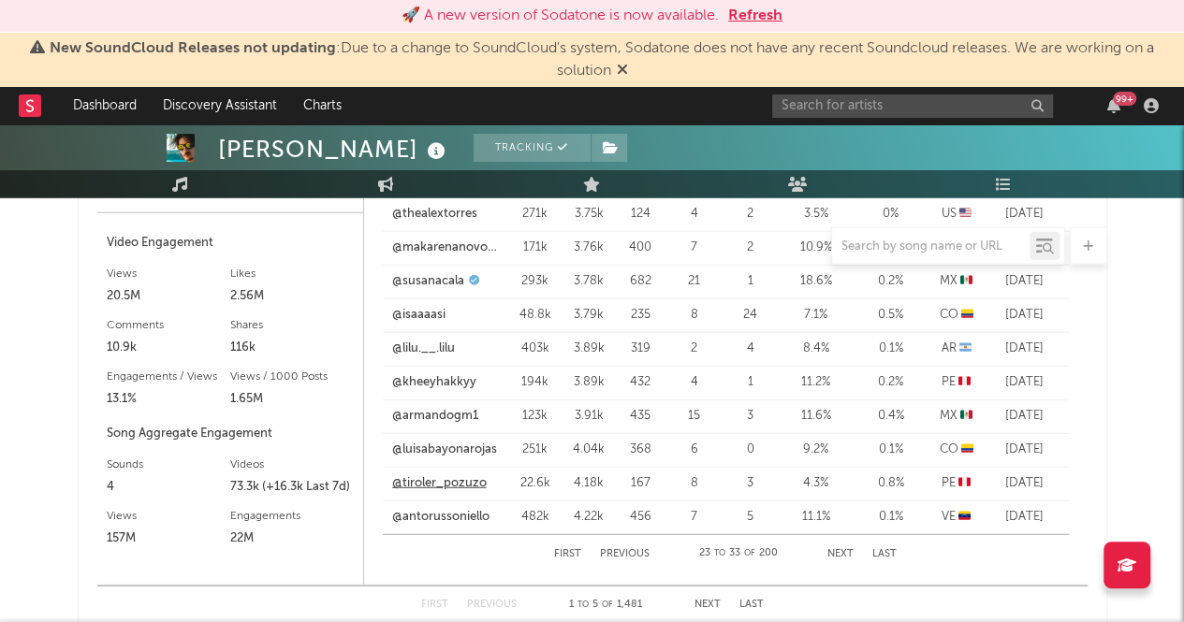
click at [449, 487] on link "@tiroler_pozuzo" at bounding box center [439, 483] width 95 height 19
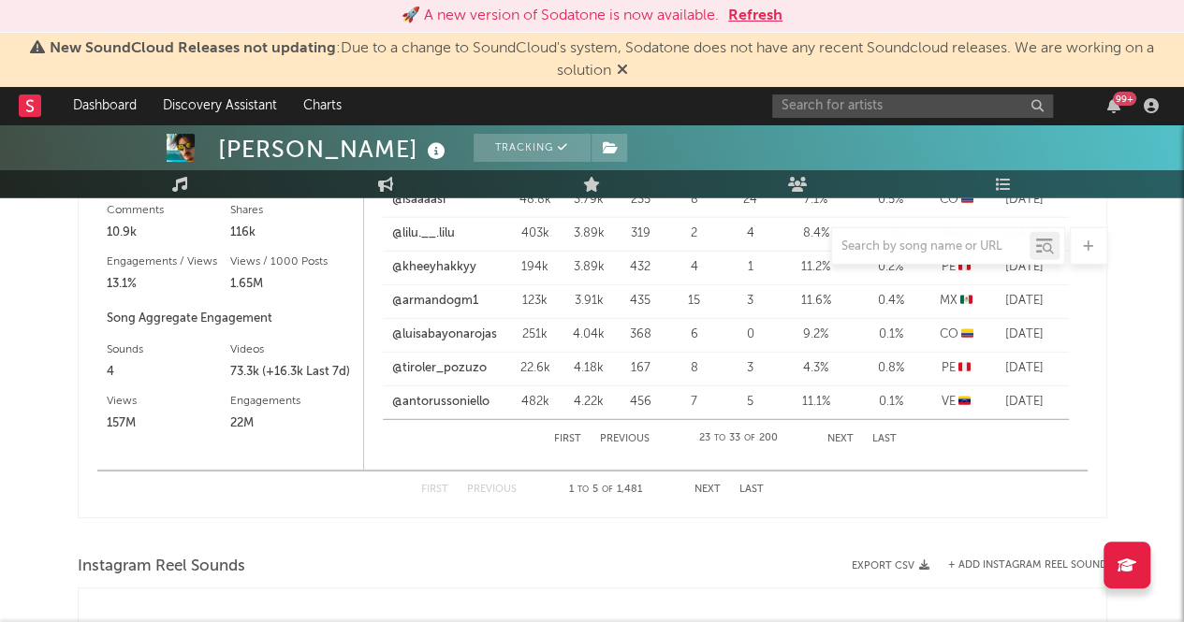
scroll to position [2446, 0]
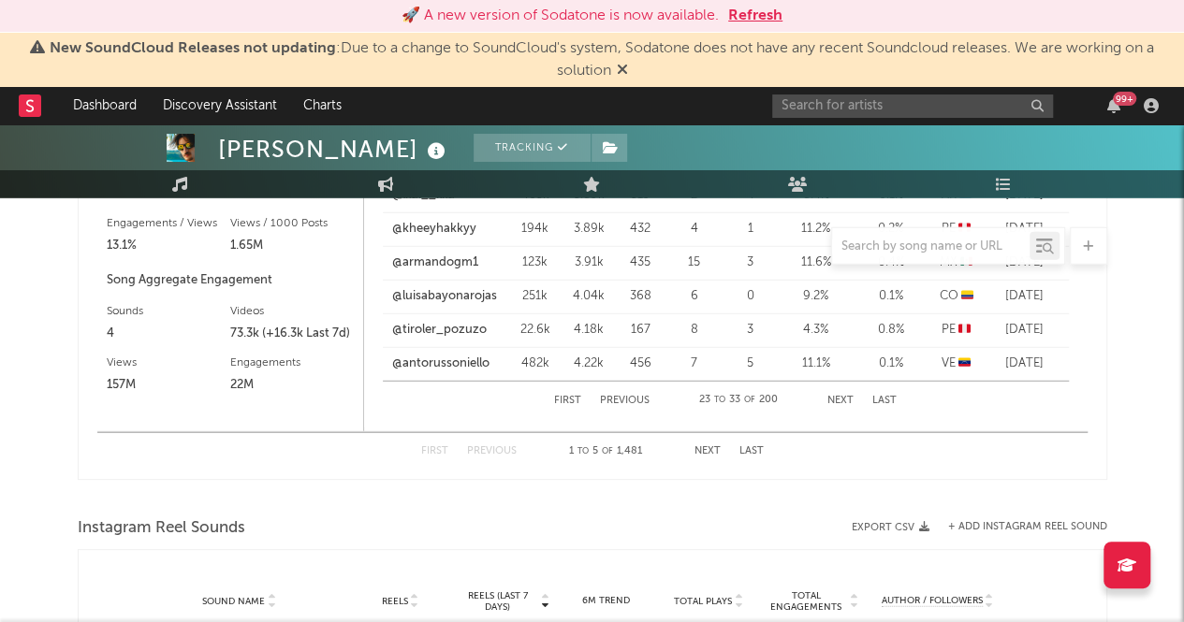
click at [847, 398] on button "Next" at bounding box center [840, 401] width 26 height 10
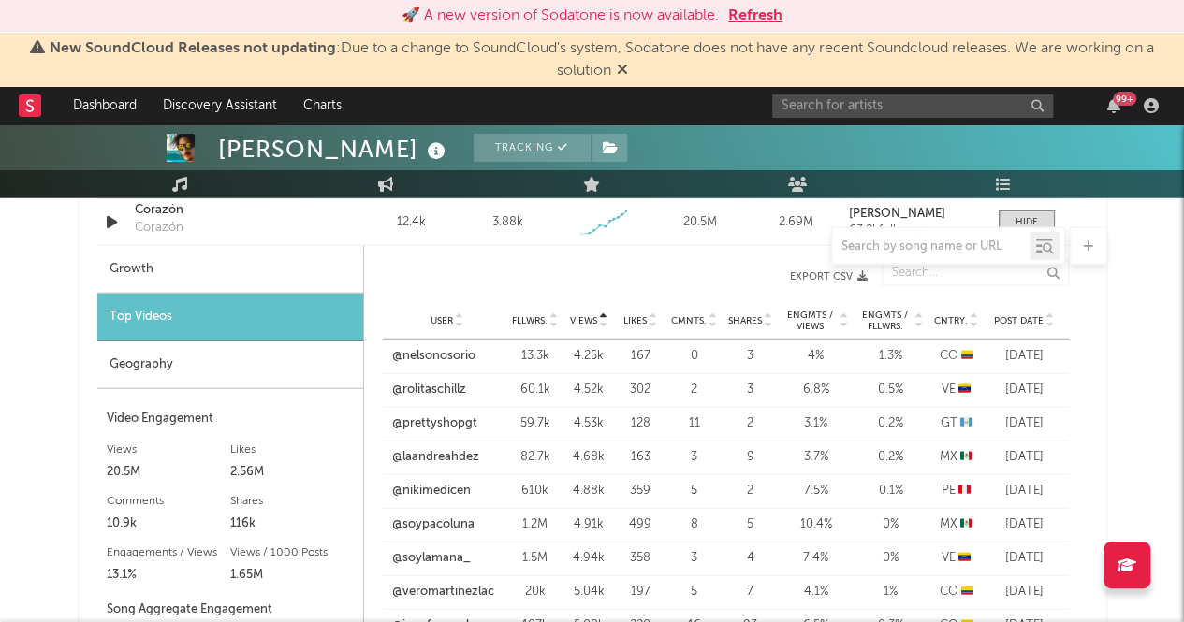
scroll to position [2154, 0]
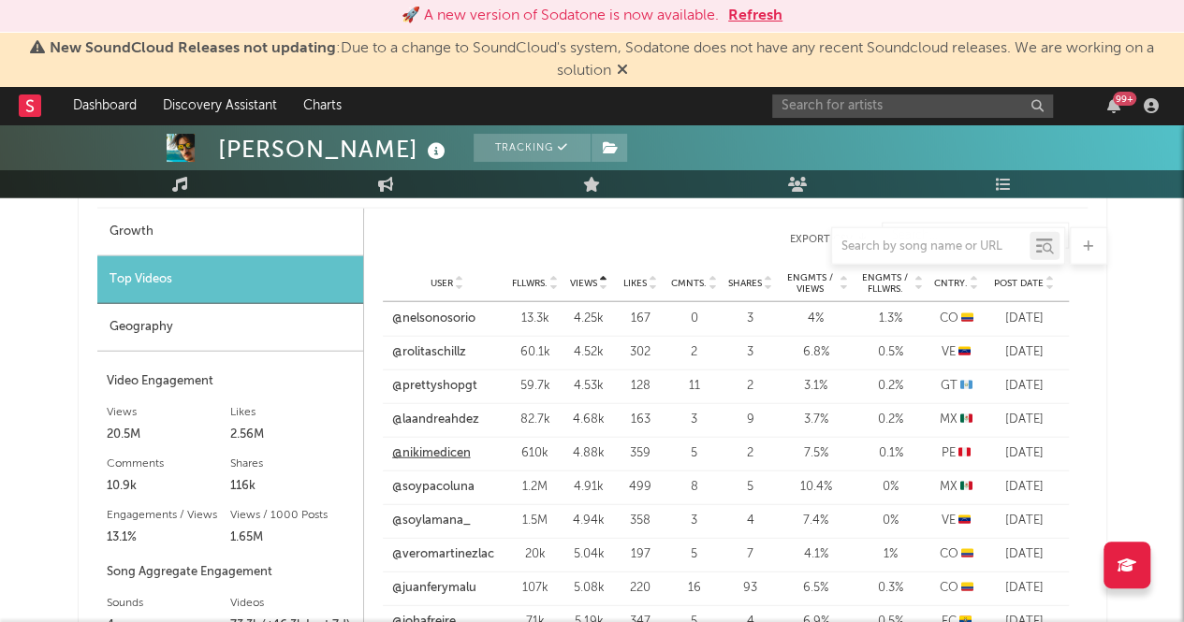
click at [436, 458] on link "@nikimedicen" at bounding box center [431, 454] width 79 height 19
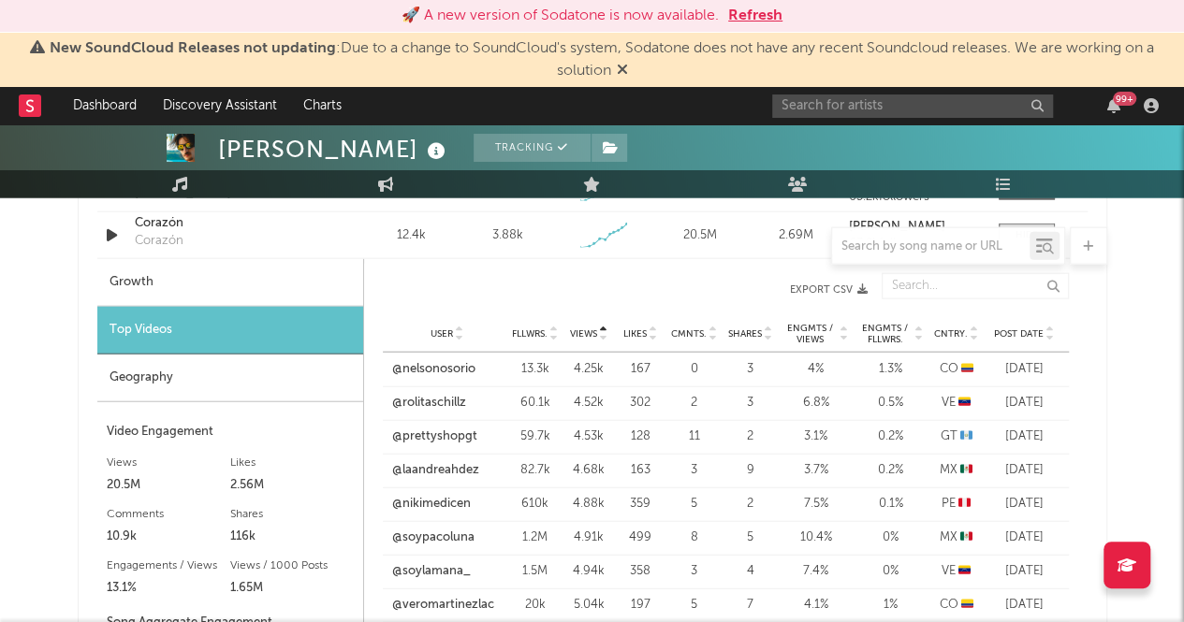
scroll to position [2343, 0]
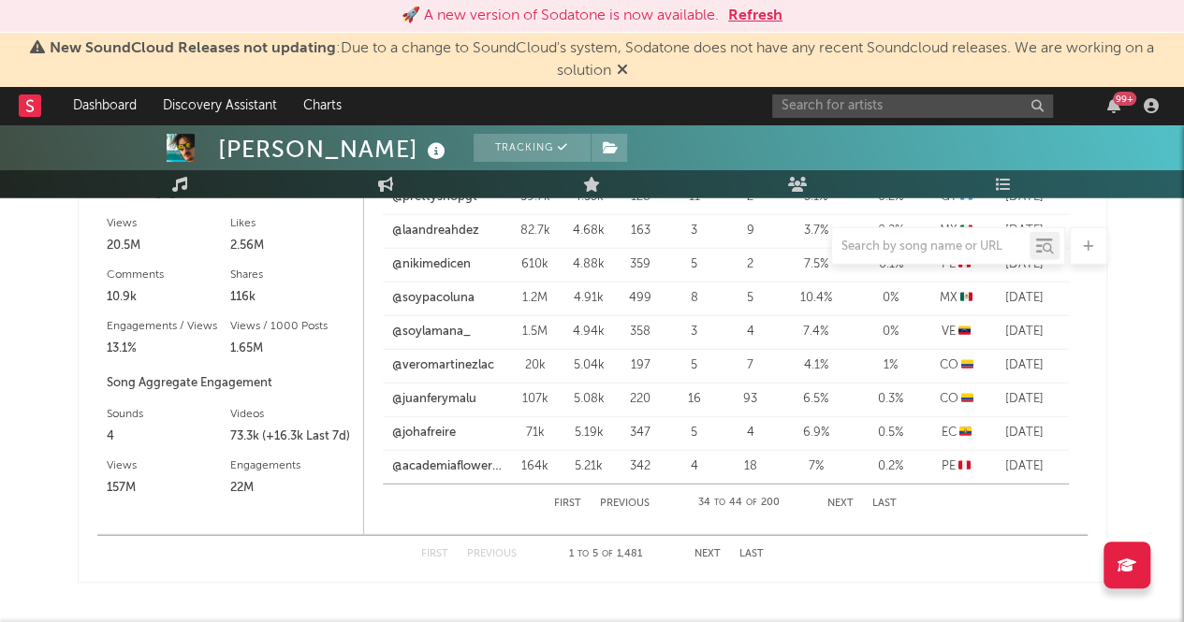
click at [837, 503] on button "Next" at bounding box center [840, 504] width 26 height 10
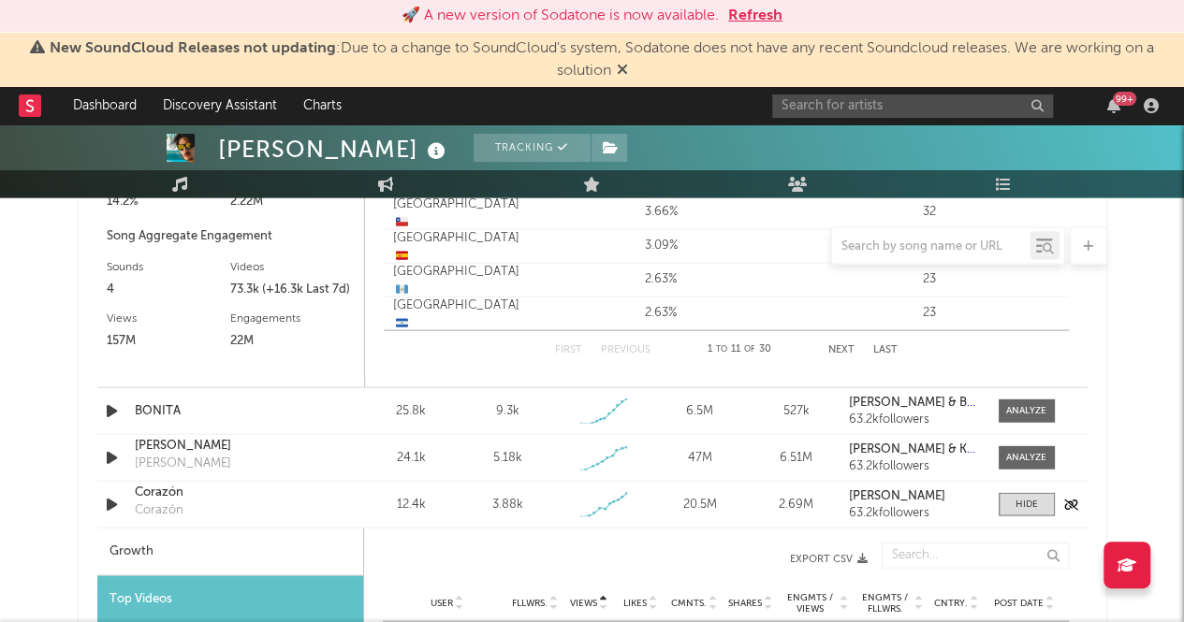
scroll to position [1982, 0]
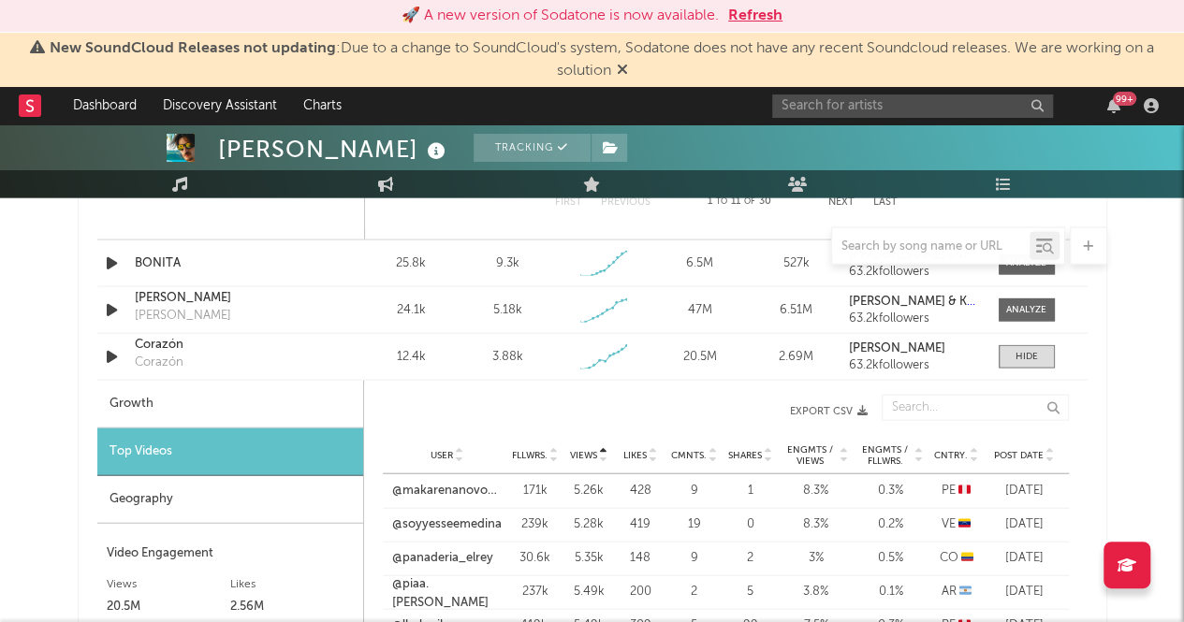
click at [167, 478] on div "Geography" at bounding box center [230, 500] width 266 height 48
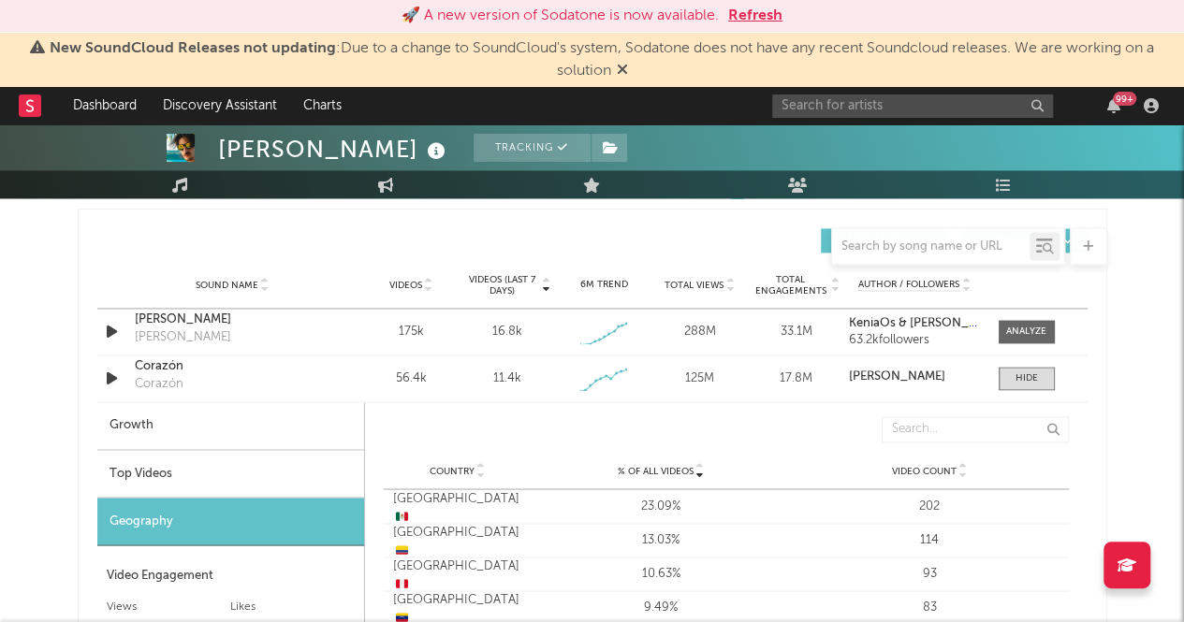
scroll to position [1304, 0]
click at [174, 383] on div "Corazón" at bounding box center [159, 385] width 49 height 19
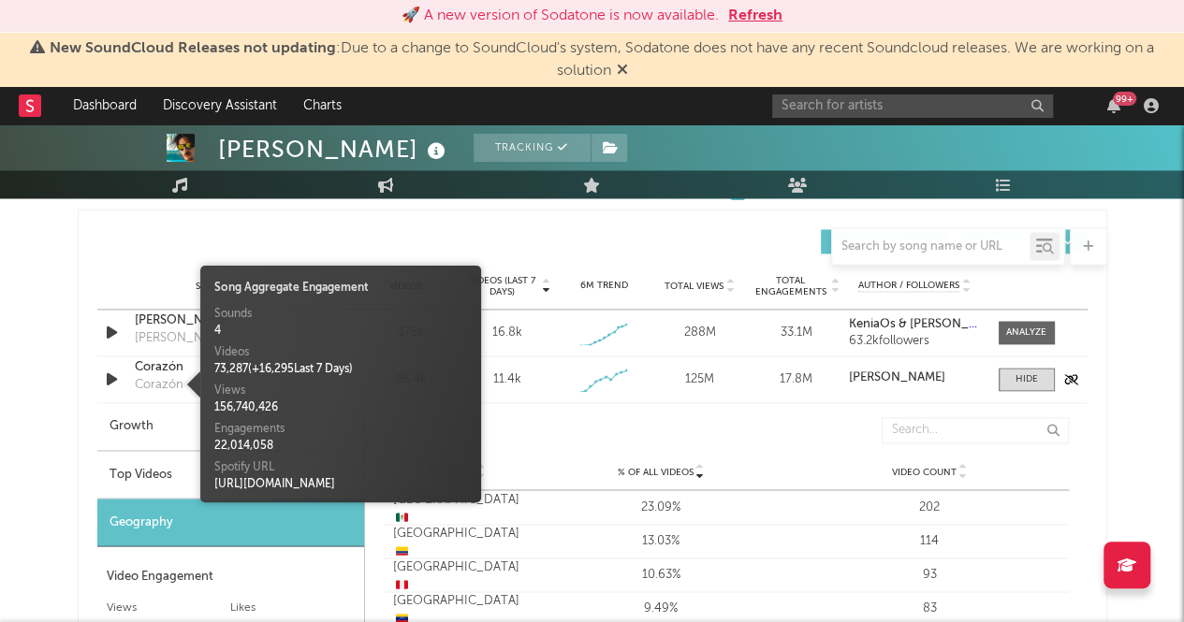
click at [146, 376] on div "Corazón" at bounding box center [159, 385] width 49 height 19
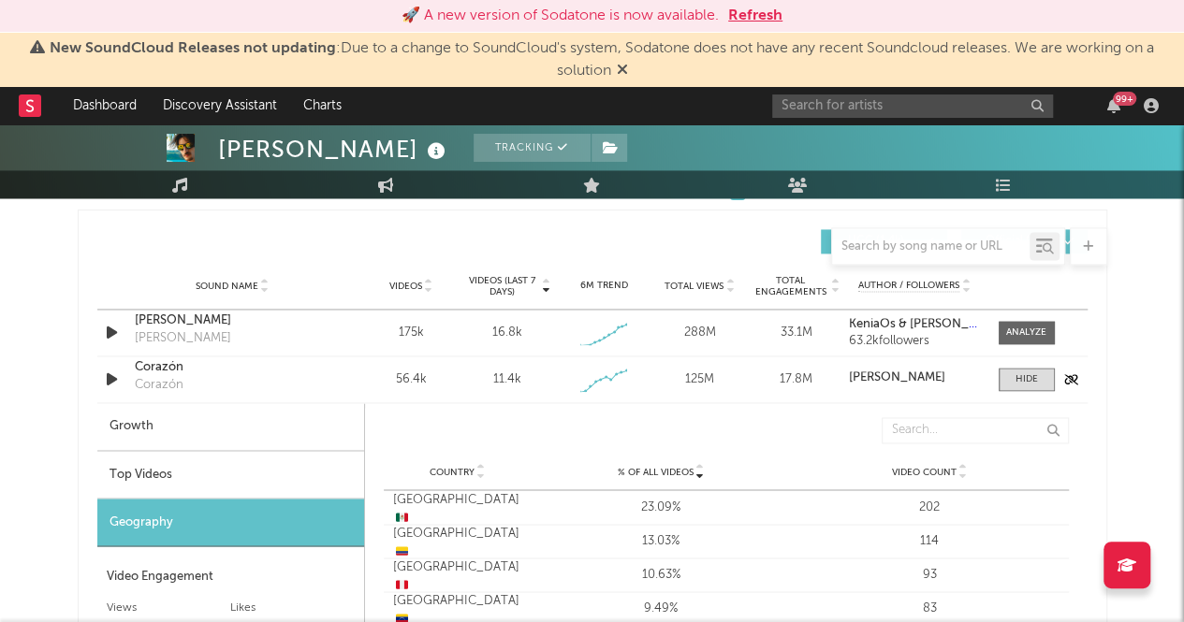
click at [260, 365] on div "Corazón" at bounding box center [233, 367] width 196 height 19
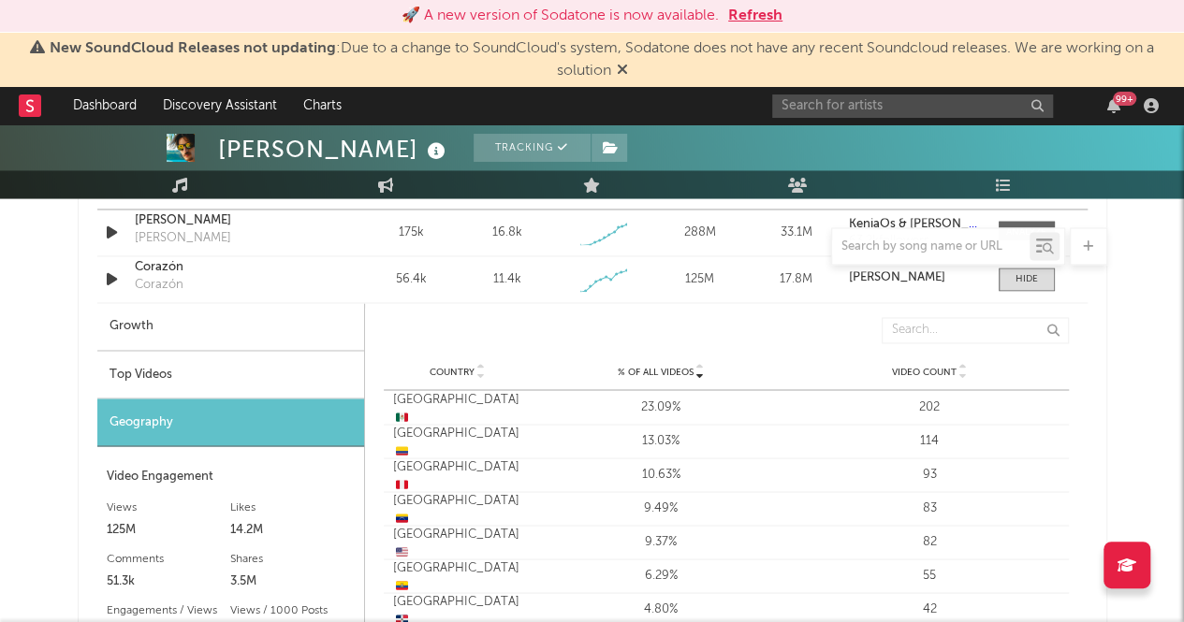
scroll to position [1507, 0]
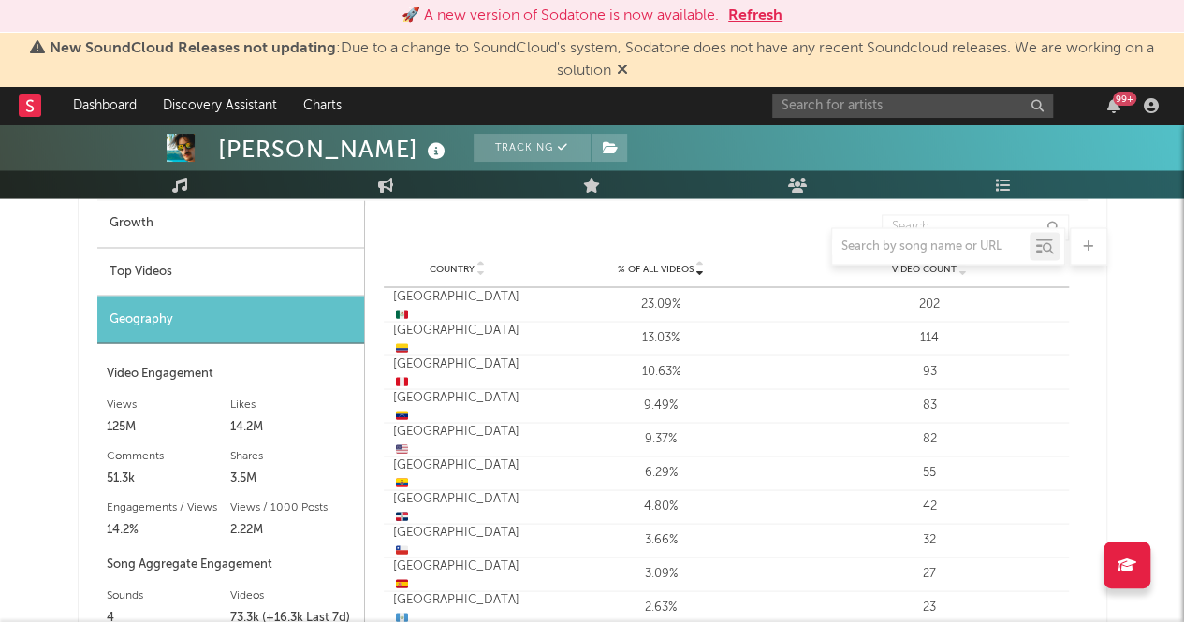
click at [137, 270] on div "Top Videos" at bounding box center [230, 272] width 267 height 48
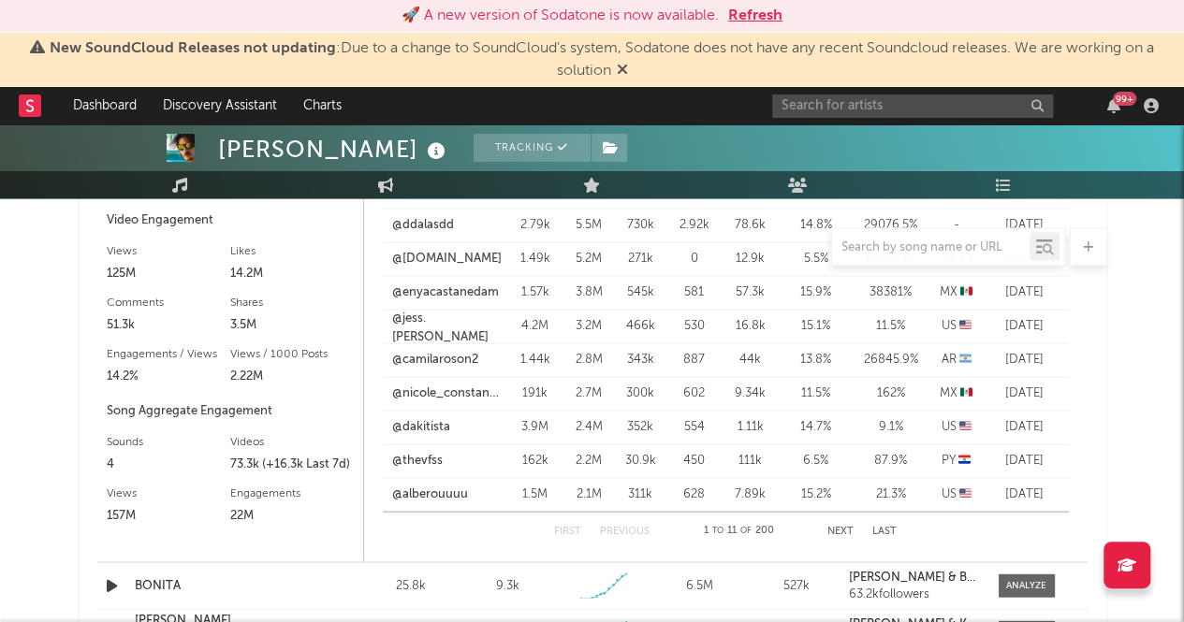
scroll to position [1687, 0]
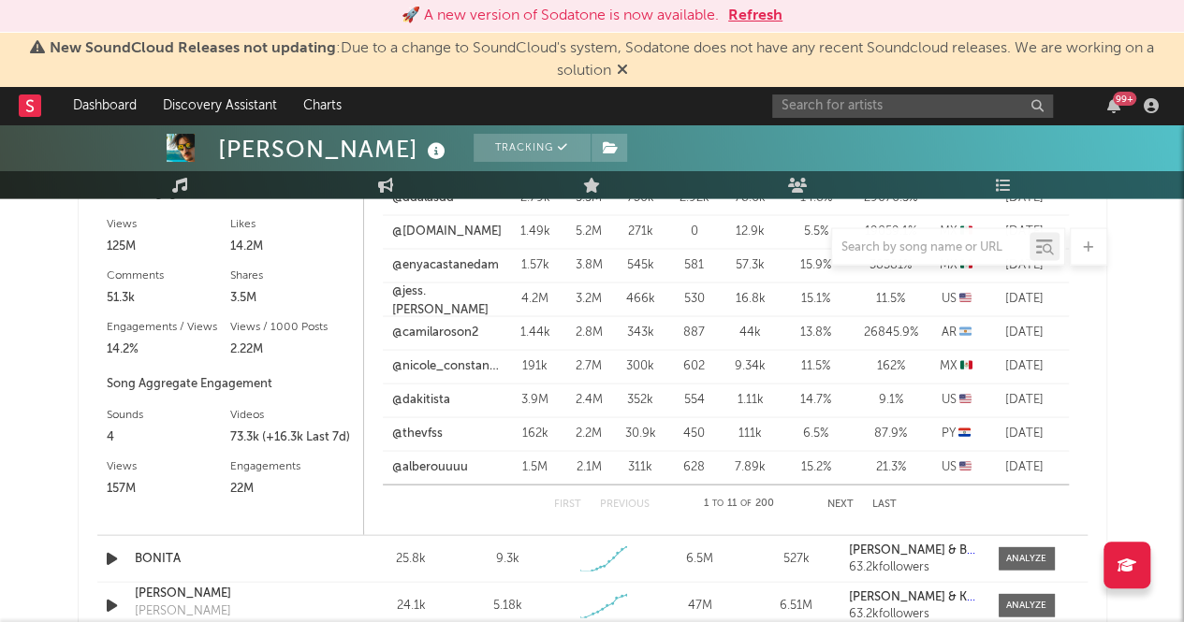
click at [842, 499] on button "Next" at bounding box center [840, 504] width 26 height 10
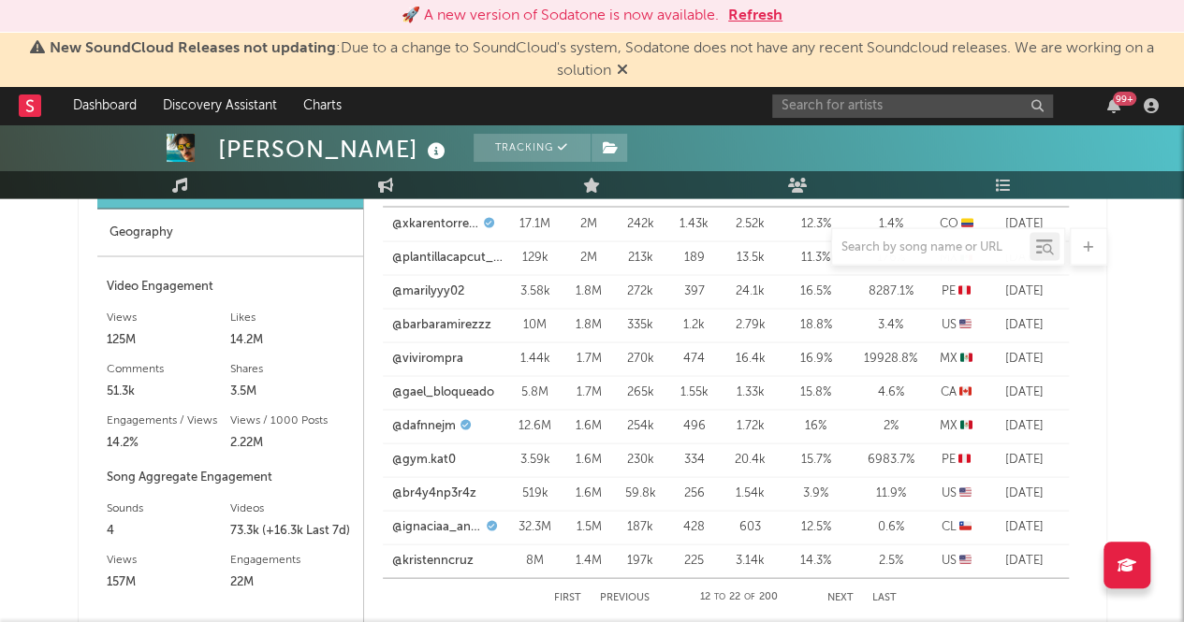
scroll to position [1408, 0]
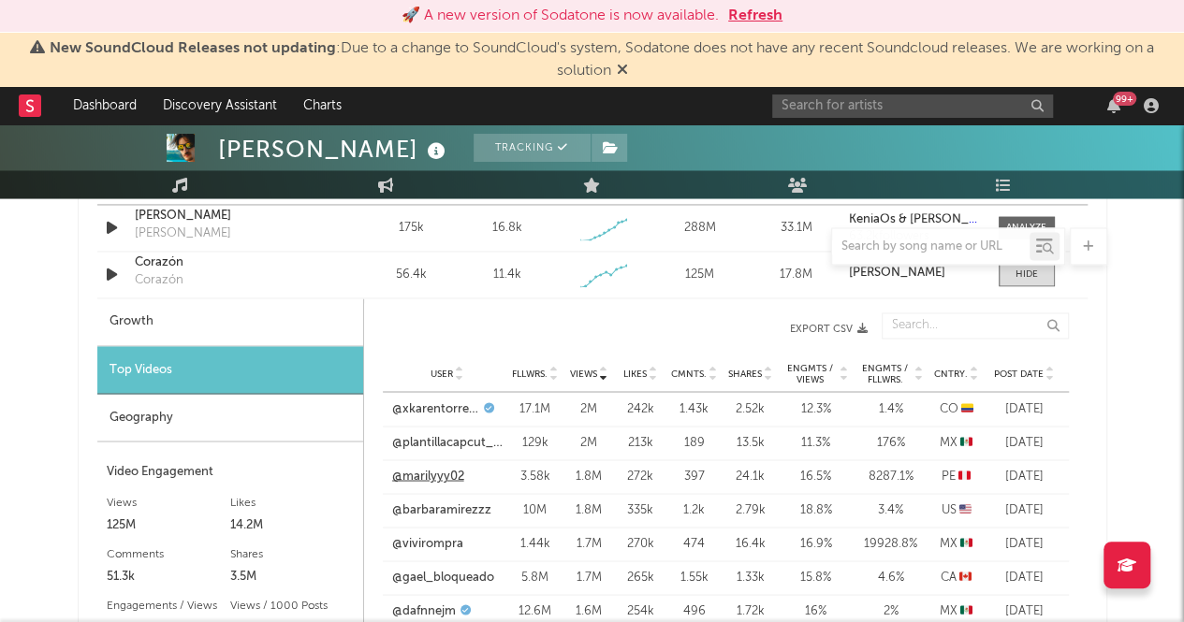
click at [405, 469] on link "@marilyyy02" at bounding box center [428, 476] width 72 height 19
